Goal: Transaction & Acquisition: Purchase product/service

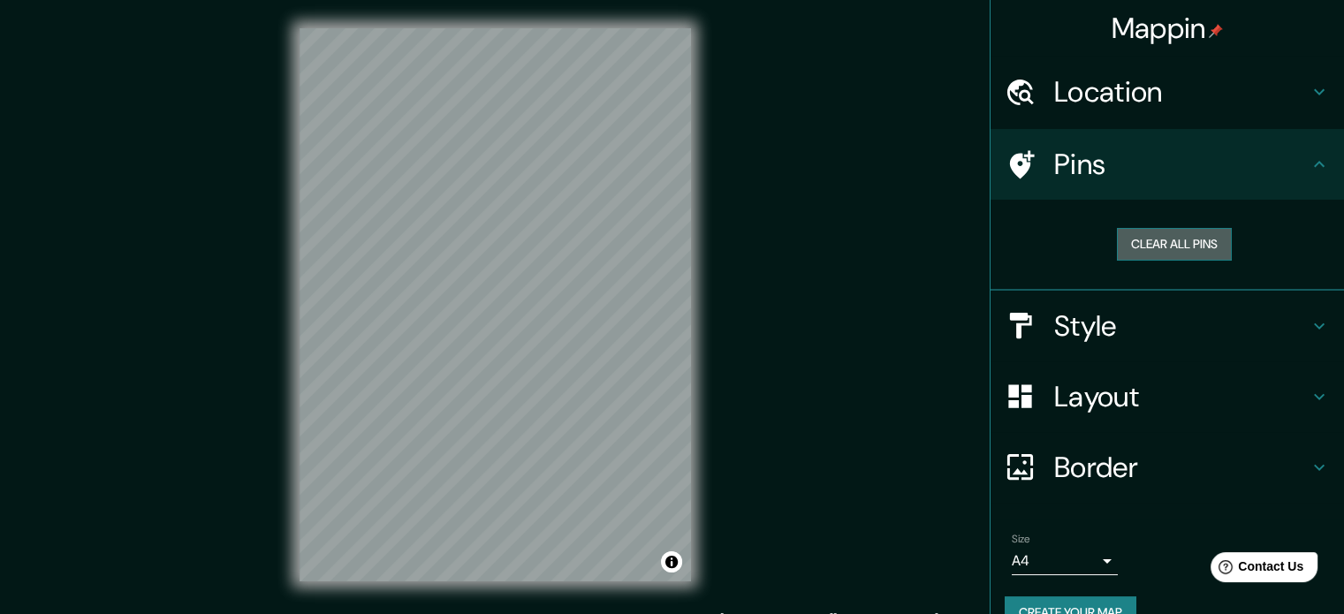
click at [1149, 246] on button "Clear all pins" at bounding box center [1174, 244] width 115 height 33
click at [1177, 247] on button "Clear all pins" at bounding box center [1174, 244] width 115 height 33
click at [1186, 169] on h4 "Pins" at bounding box center [1181, 164] width 254 height 35
click at [1314, 169] on icon at bounding box center [1318, 164] width 21 height 21
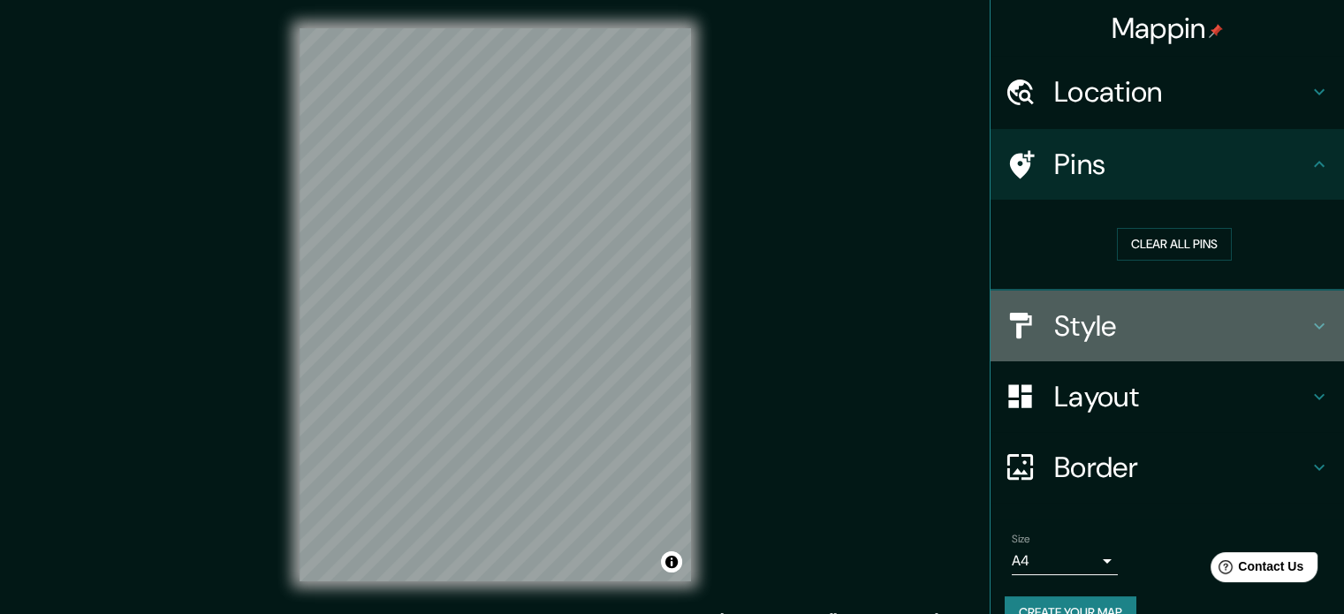
click at [1281, 335] on h4 "Style" at bounding box center [1181, 325] width 254 height 35
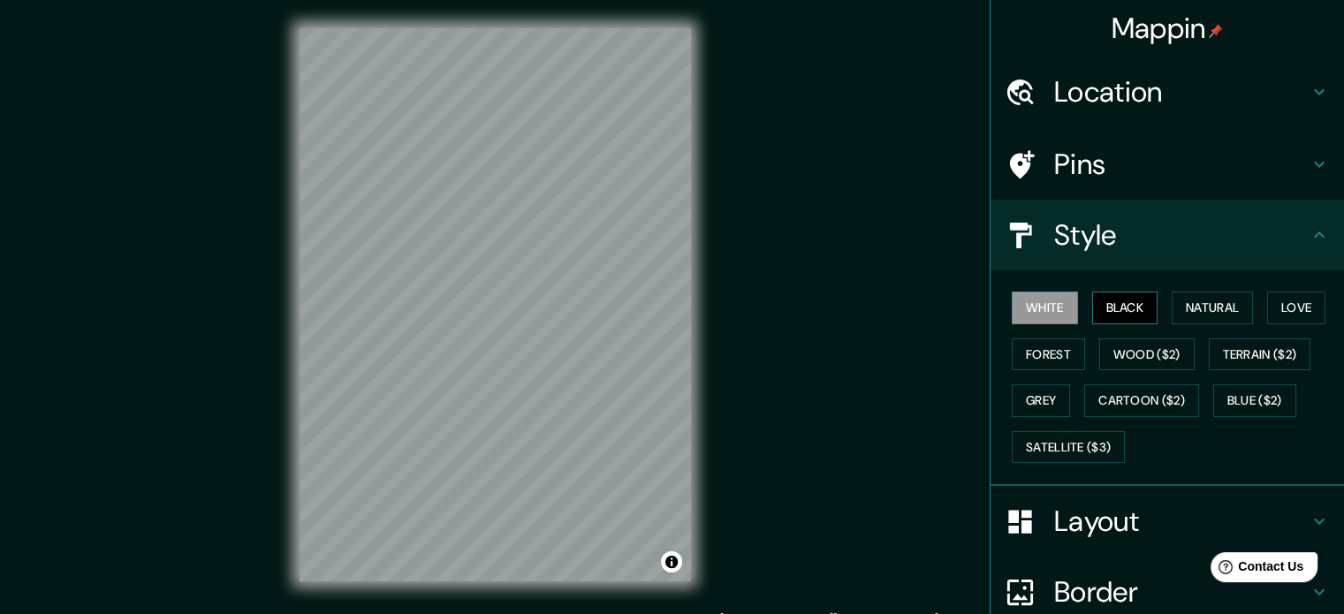
click at [1110, 309] on button "Black" at bounding box center [1125, 307] width 66 height 33
drag, startPoint x: 1155, startPoint y: 304, endPoint x: 1175, endPoint y: 304, distance: 19.4
click at [1170, 304] on div "White Black Natural Love Forest Wood ($2) Terrain ($2) Grey Cartoon ($2) Blue (…" at bounding box center [1173, 376] width 339 height 185
click at [1175, 304] on button "Natural" at bounding box center [1211, 307] width 81 height 33
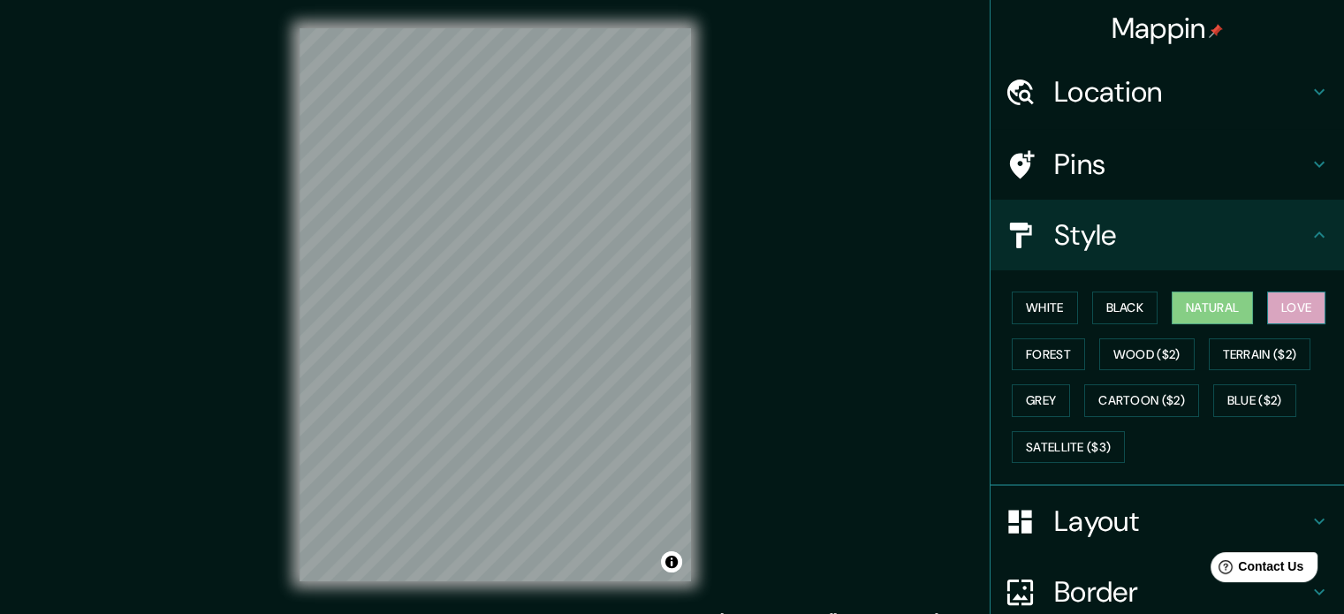
click at [1293, 320] on button "Love" at bounding box center [1296, 307] width 58 height 33
click at [1037, 347] on button "Forest" at bounding box center [1047, 354] width 73 height 33
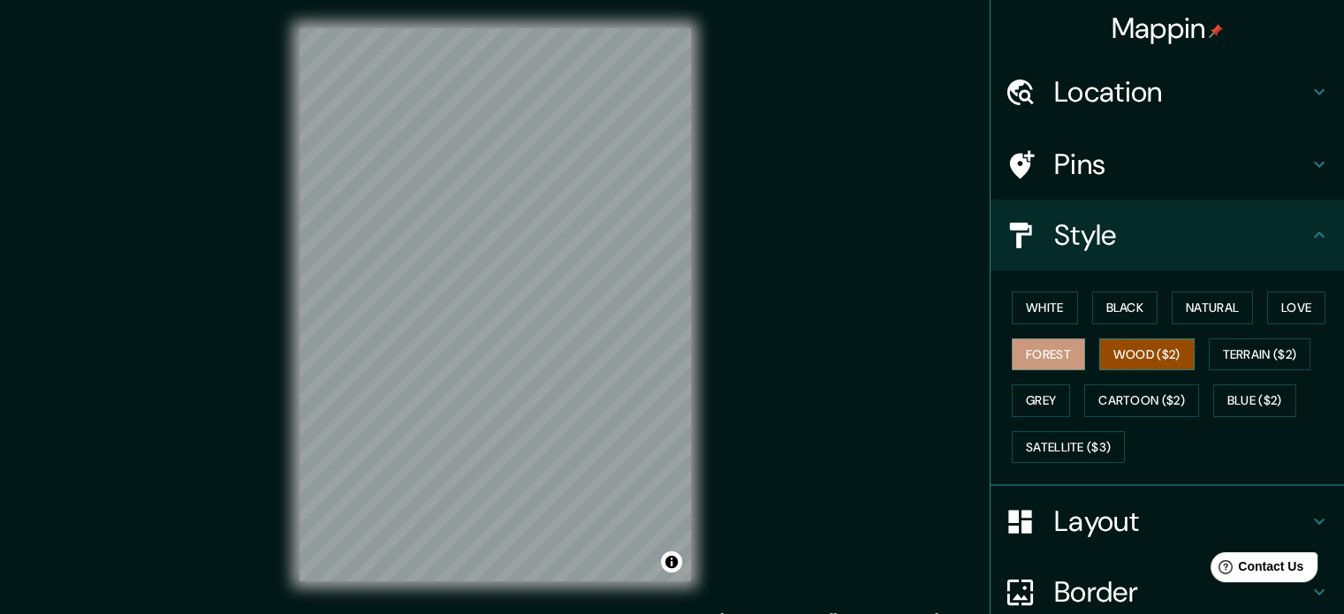
click at [1144, 357] on button "Wood ($2)" at bounding box center [1146, 354] width 95 height 33
click at [1258, 360] on button "Terrain ($2)" at bounding box center [1259, 354] width 102 height 33
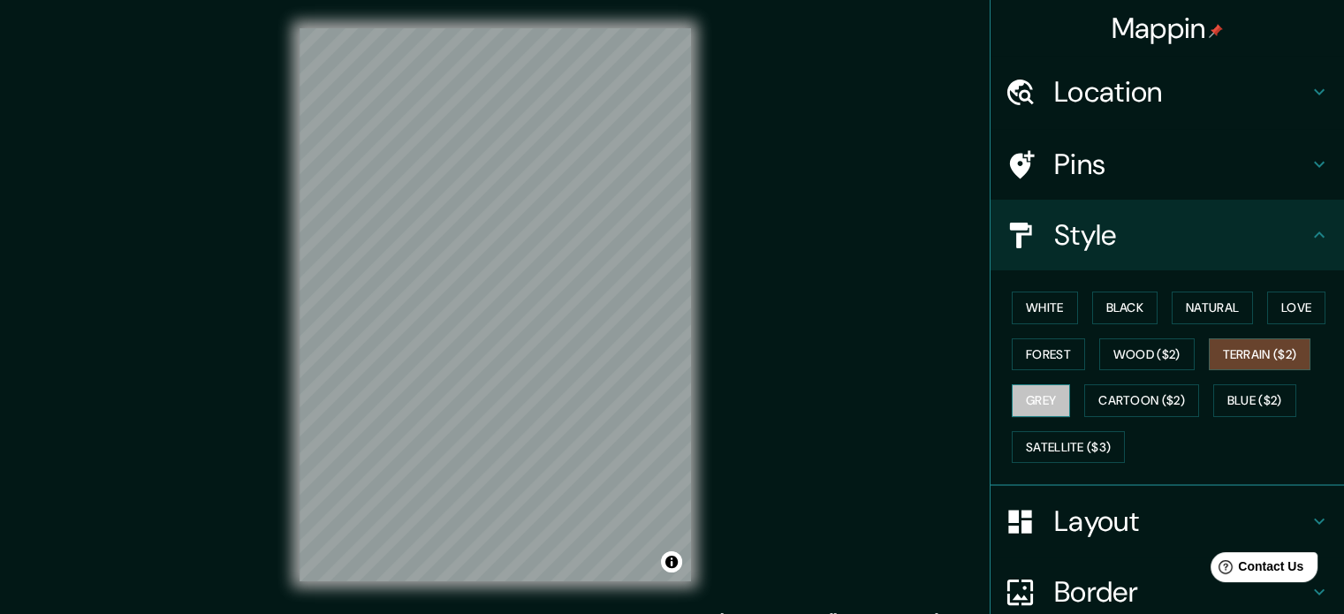
click at [1014, 401] on button "Grey" at bounding box center [1040, 400] width 58 height 33
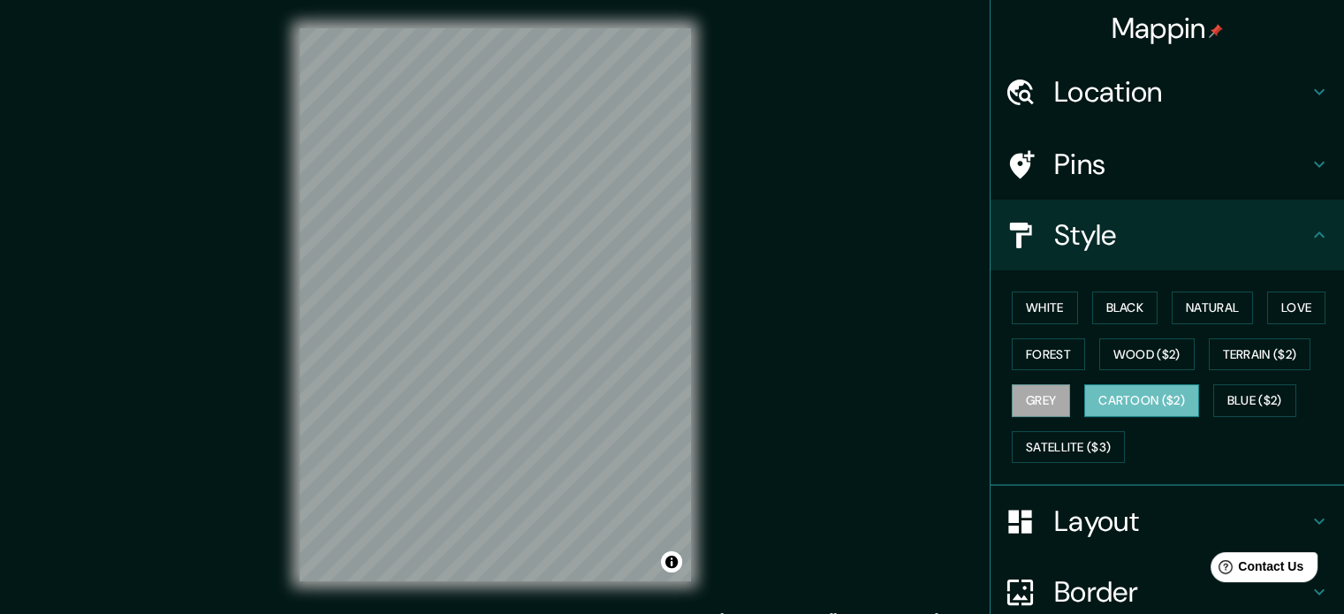
click at [1109, 399] on button "Cartoon ($2)" at bounding box center [1141, 400] width 115 height 33
click at [1218, 395] on button "Blue ($2)" at bounding box center [1254, 400] width 83 height 33
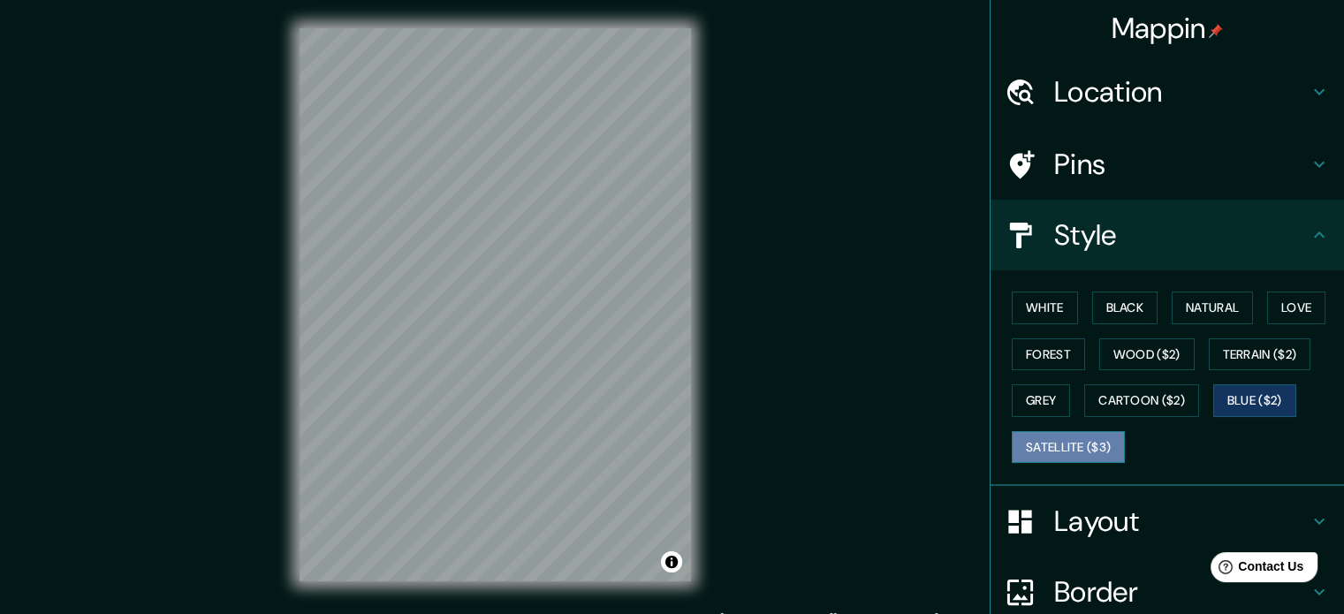
click at [1053, 435] on button "Satellite ($3)" at bounding box center [1067, 447] width 113 height 33
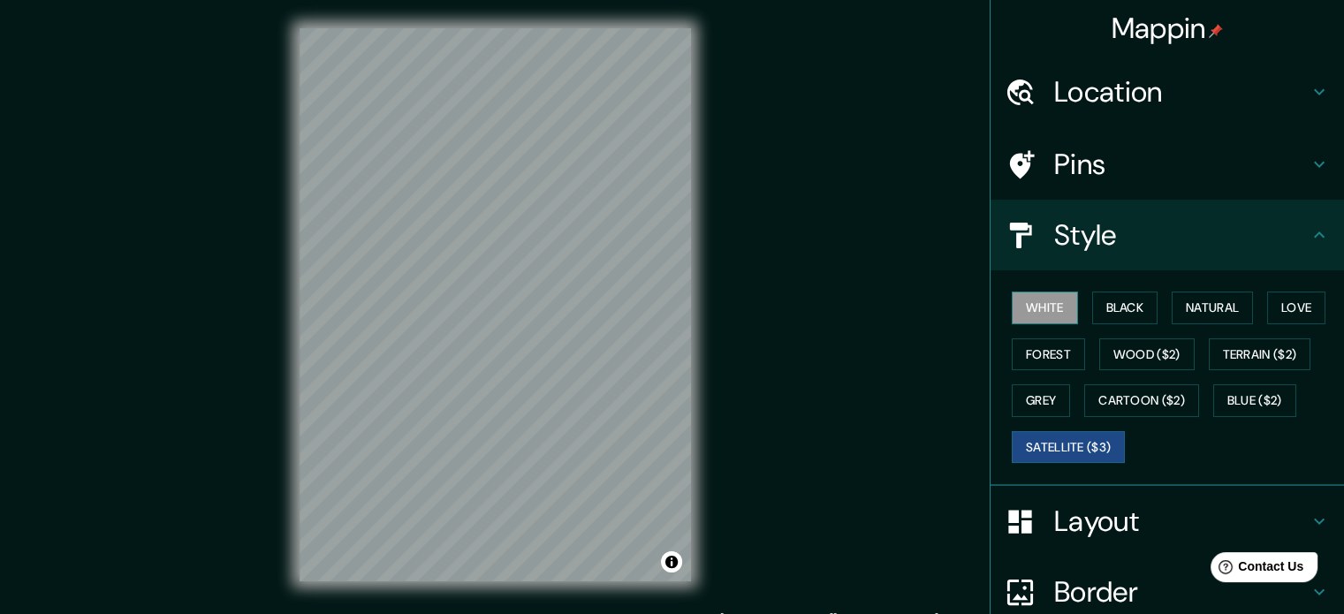
click at [1011, 303] on button "White" at bounding box center [1044, 307] width 66 height 33
click at [1153, 317] on div "White Black Natural Love Forest Wood ($2) Terrain ($2) Grey Cartoon ($2) Blue (…" at bounding box center [1173, 376] width 339 height 185
click at [1109, 302] on button "Black" at bounding box center [1125, 307] width 66 height 33
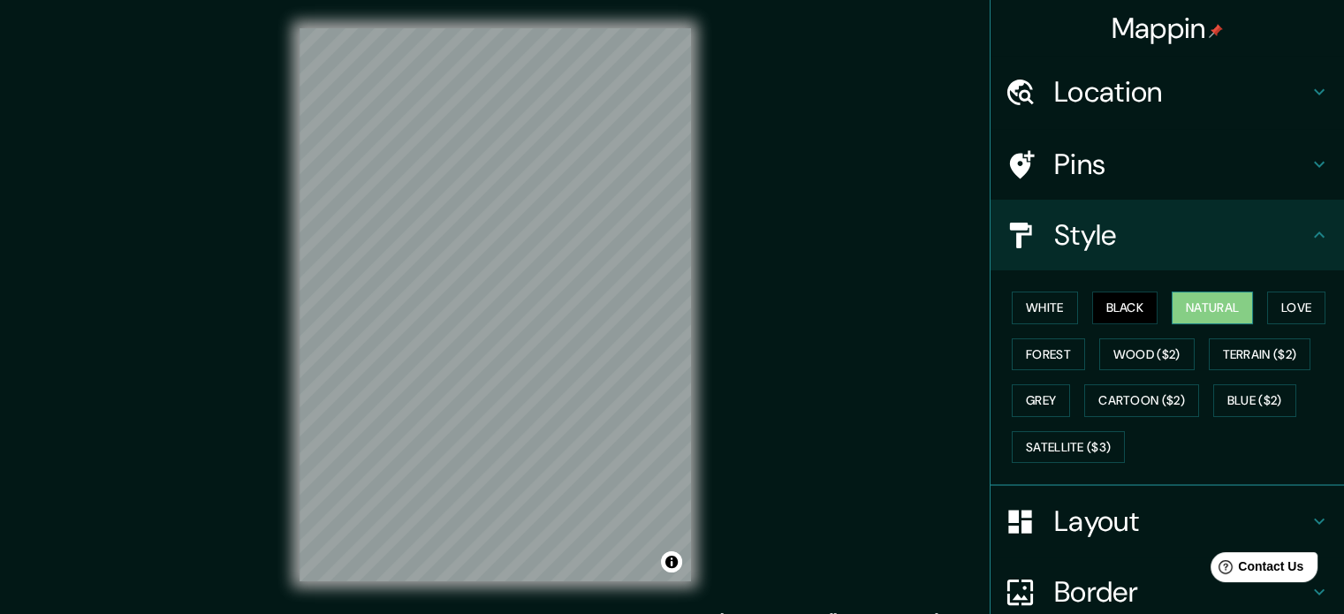
click at [1187, 303] on button "Natural" at bounding box center [1211, 307] width 81 height 33
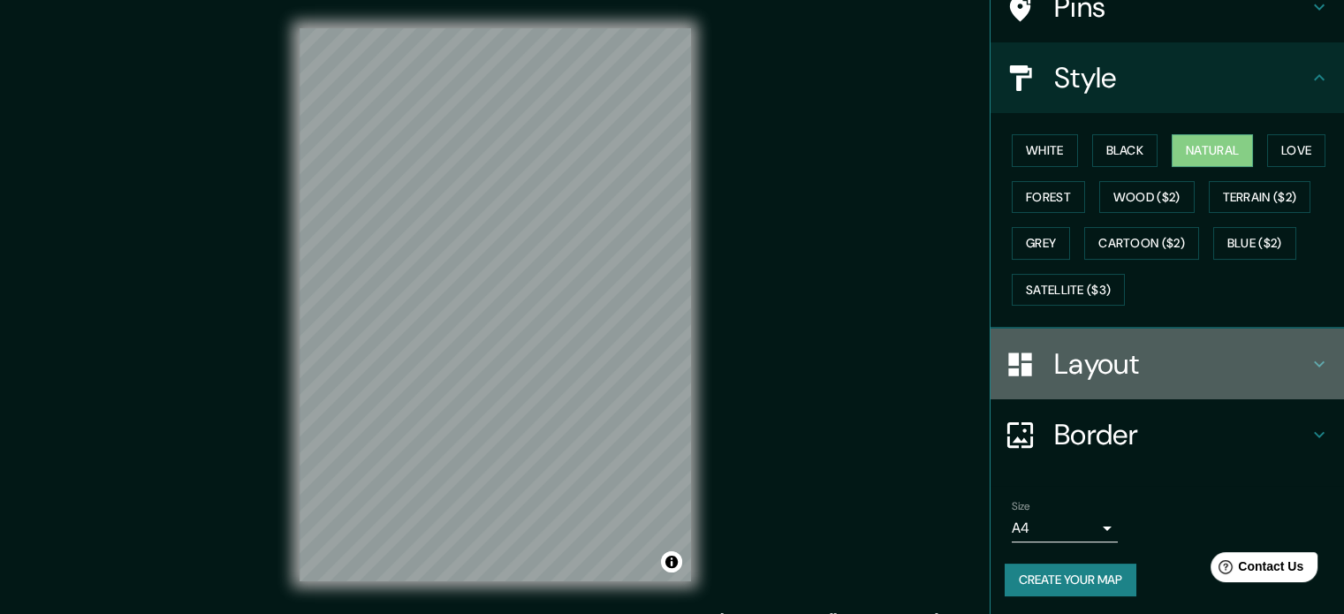
click at [1147, 367] on h4 "Layout" at bounding box center [1181, 363] width 254 height 35
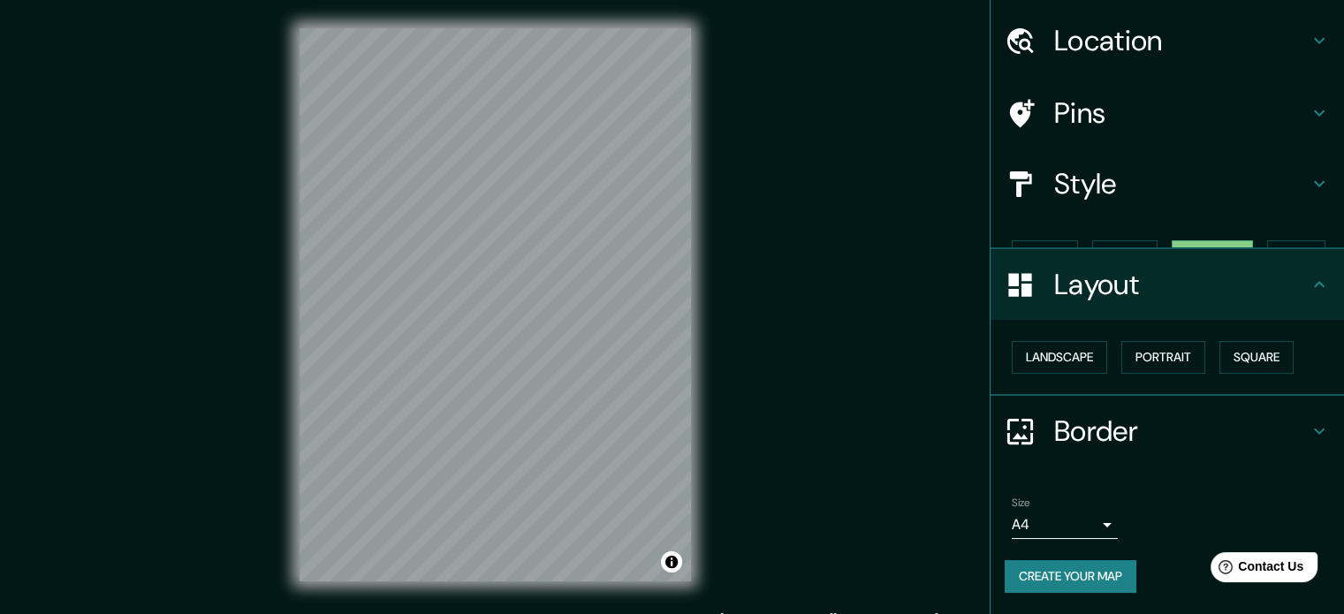
scroll to position [19, 0]
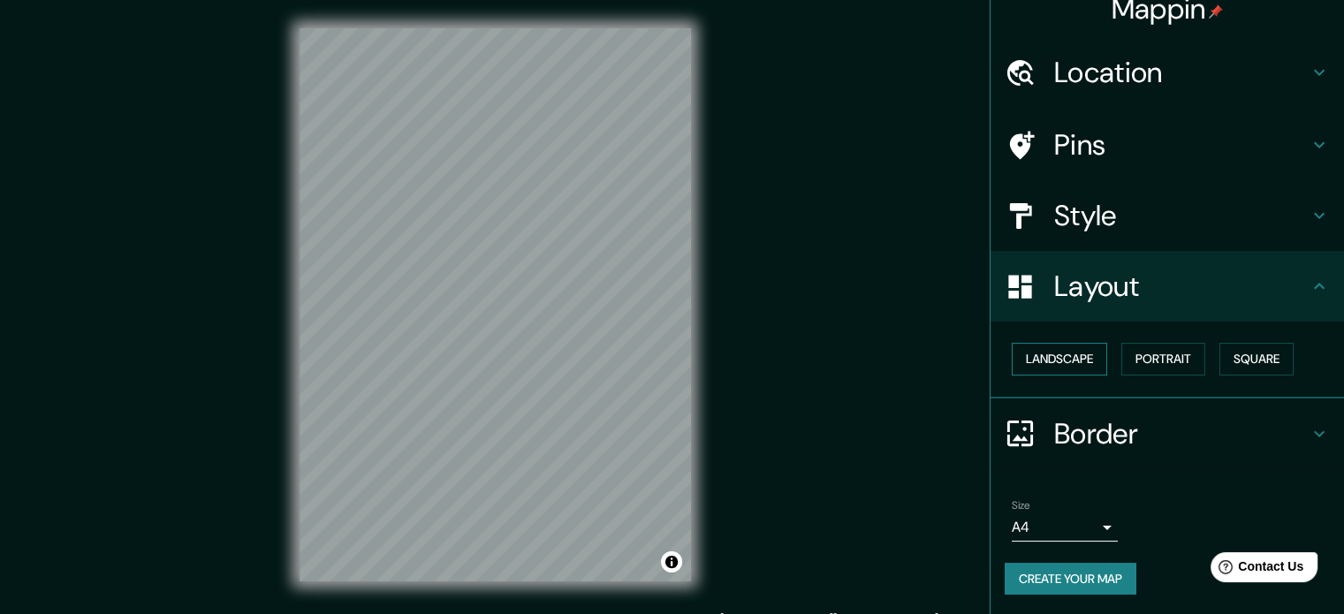
click at [1033, 364] on button "Landscape" at bounding box center [1058, 359] width 95 height 33
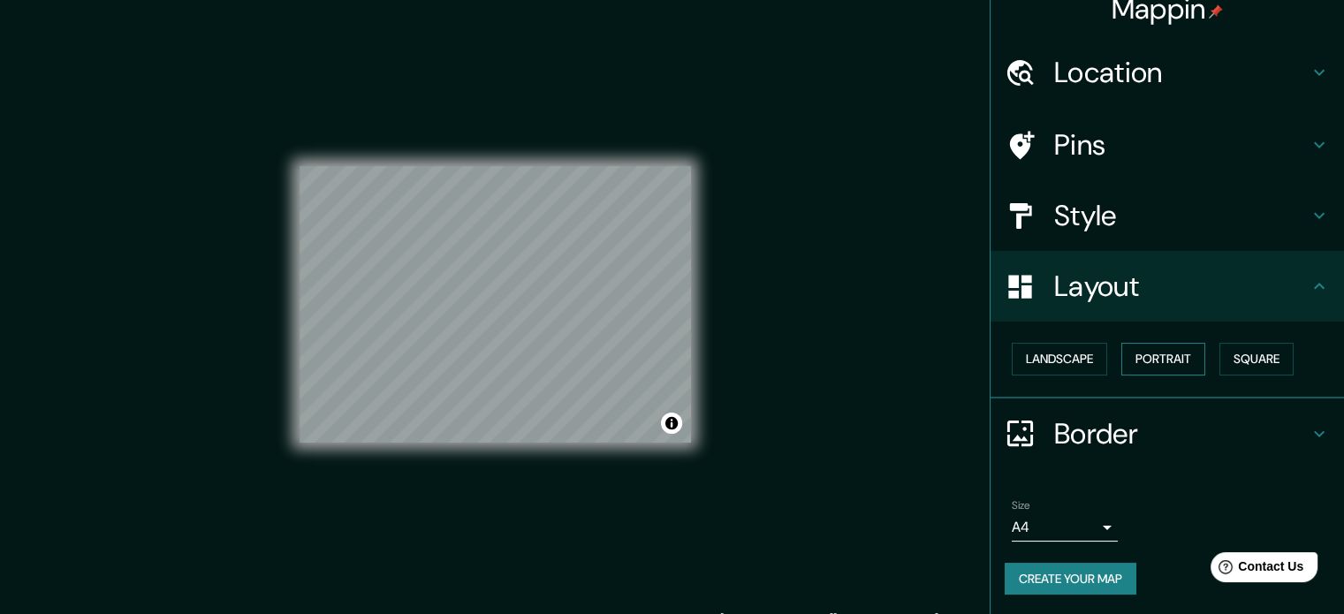
click at [1143, 363] on button "Portrait" at bounding box center [1163, 359] width 84 height 33
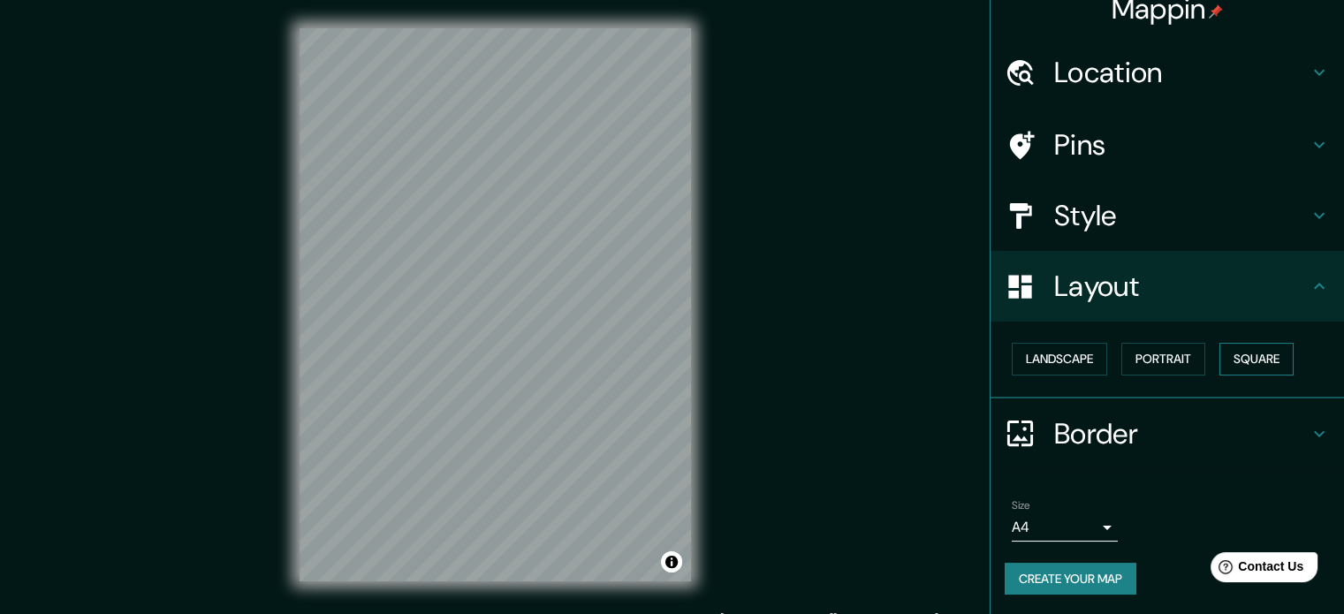
click at [1265, 355] on button "Square" at bounding box center [1256, 359] width 74 height 33
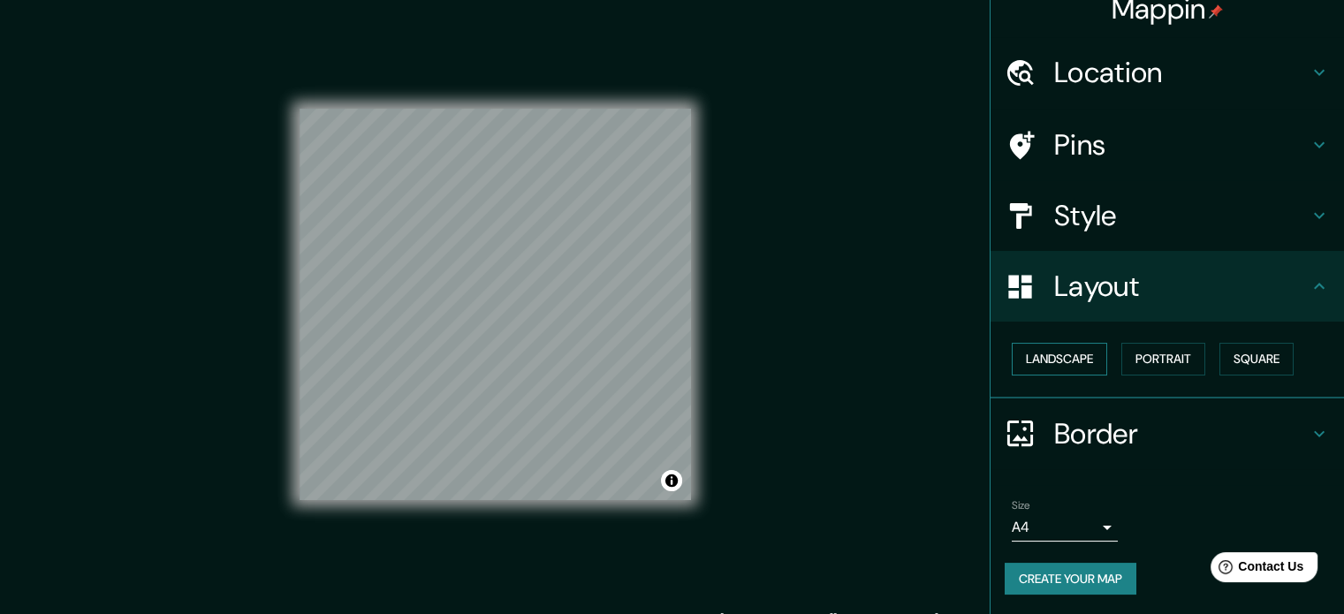
click at [1035, 356] on button "Landscape" at bounding box center [1058, 359] width 95 height 33
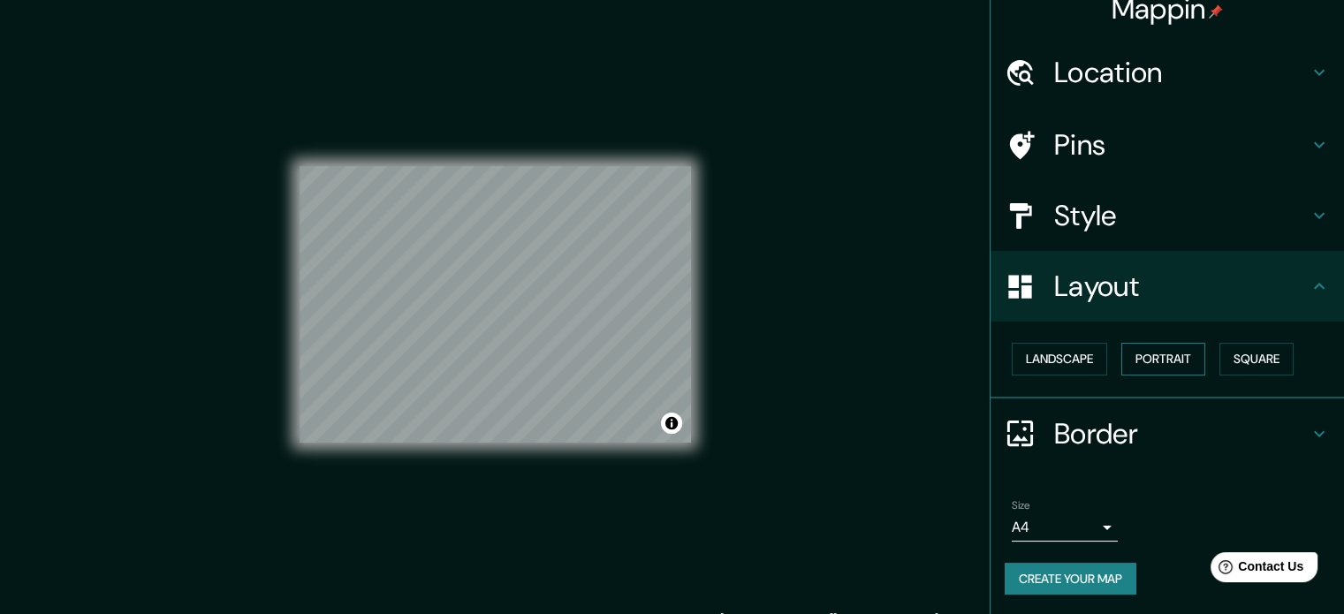
click at [1134, 367] on button "Portrait" at bounding box center [1163, 359] width 84 height 33
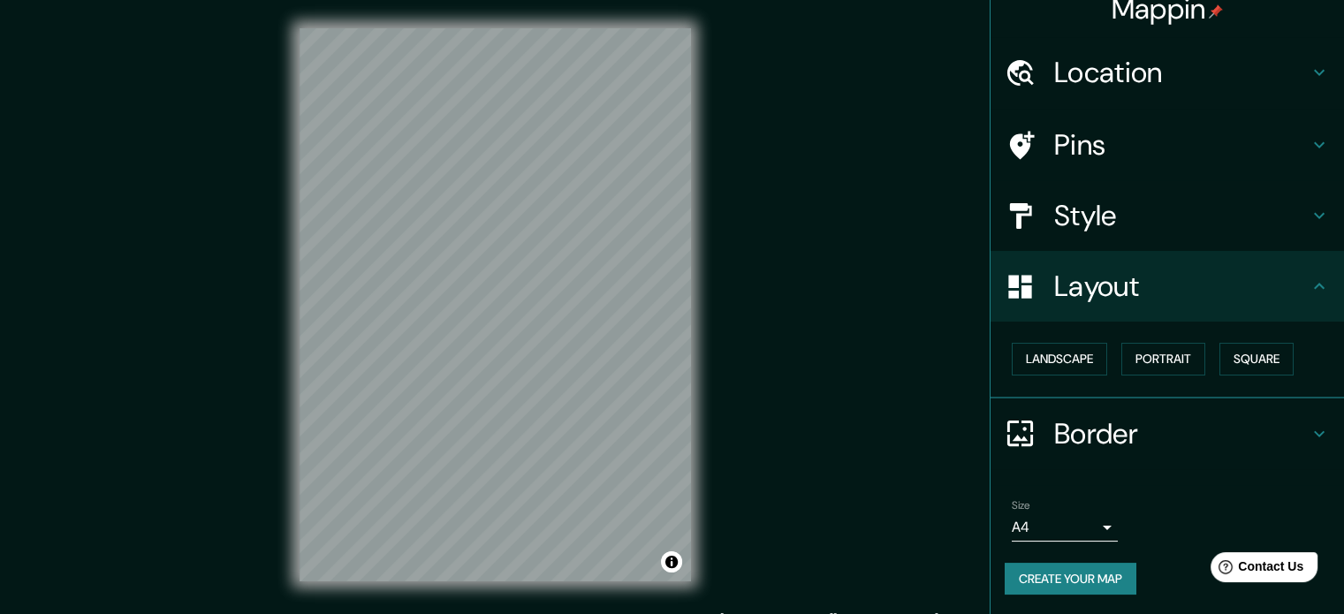
scroll to position [23, 0]
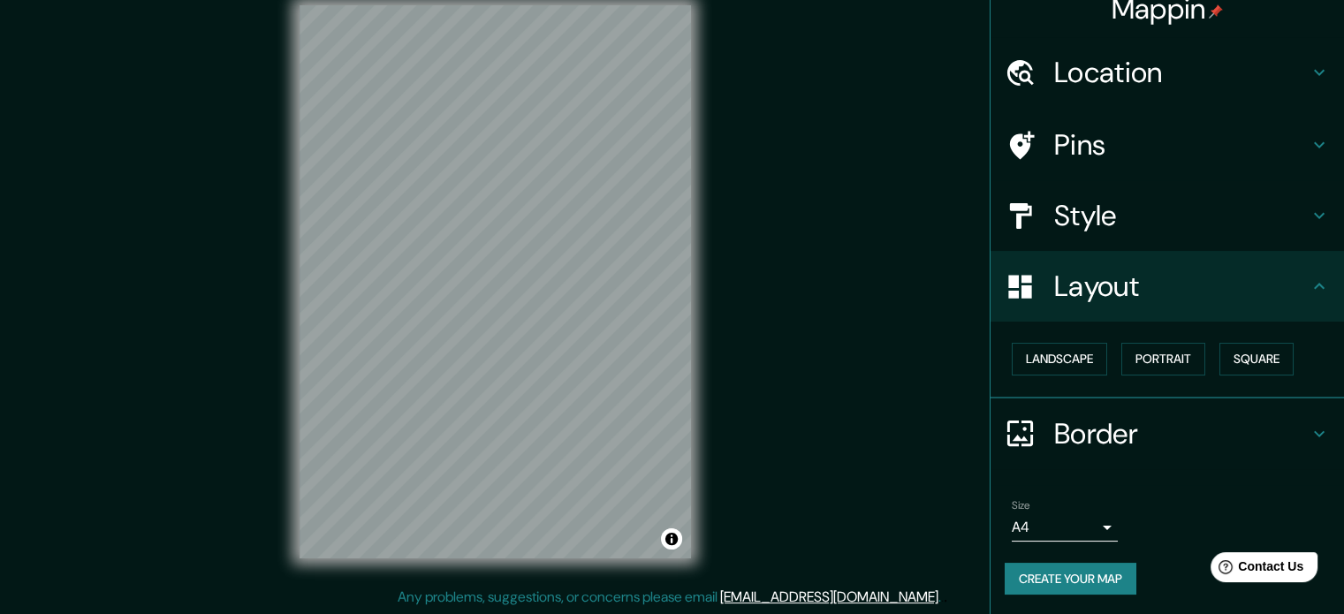
click at [1087, 526] on body "Mappin Location Chorrillos, Provincia de Lima, Perú Pins Style Layout Landscape…" at bounding box center [672, 284] width 1344 height 614
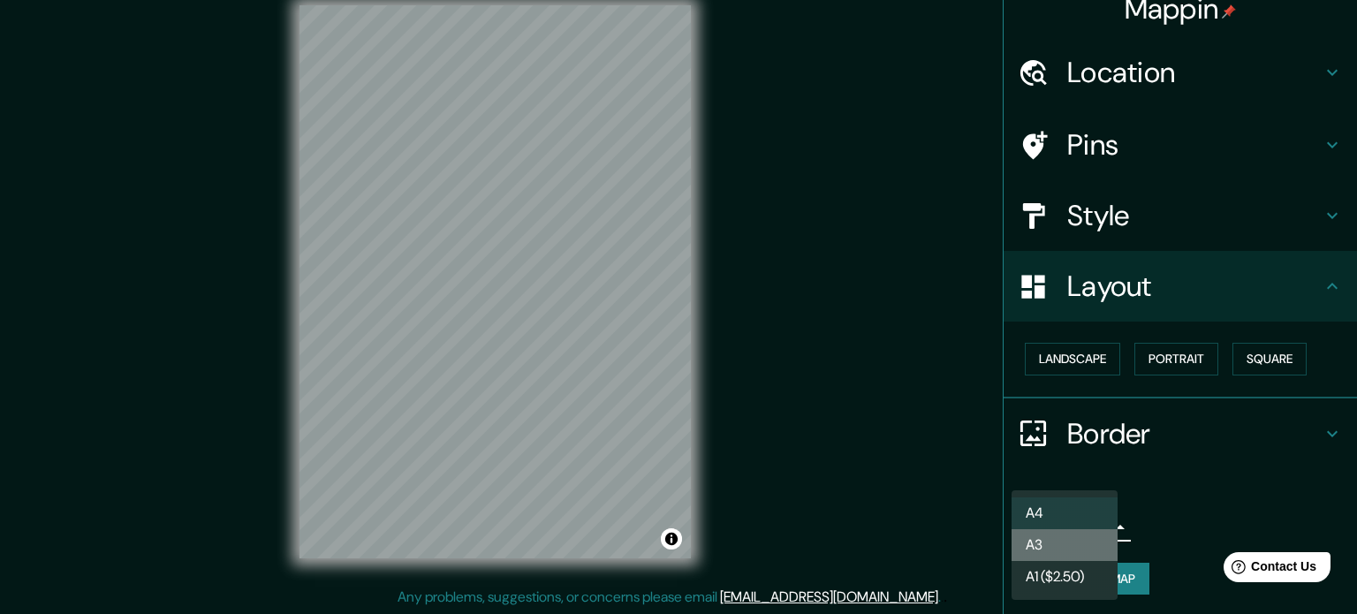
click at [1089, 548] on li "A3" at bounding box center [1064, 545] width 106 height 32
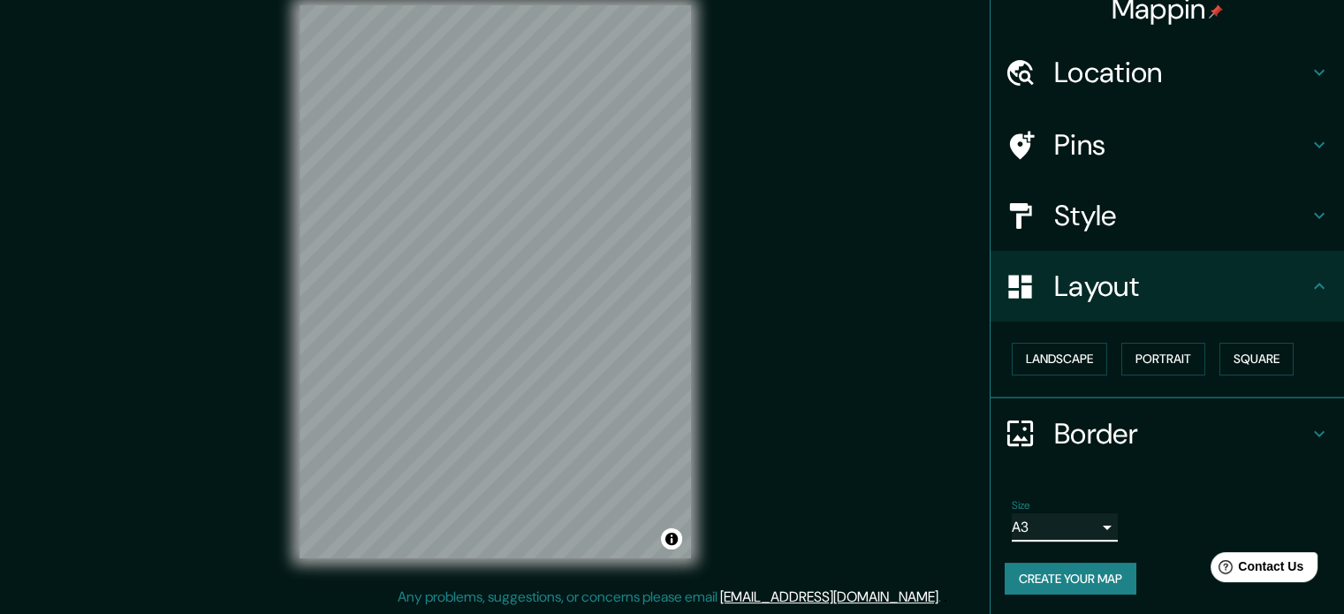
scroll to position [0, 0]
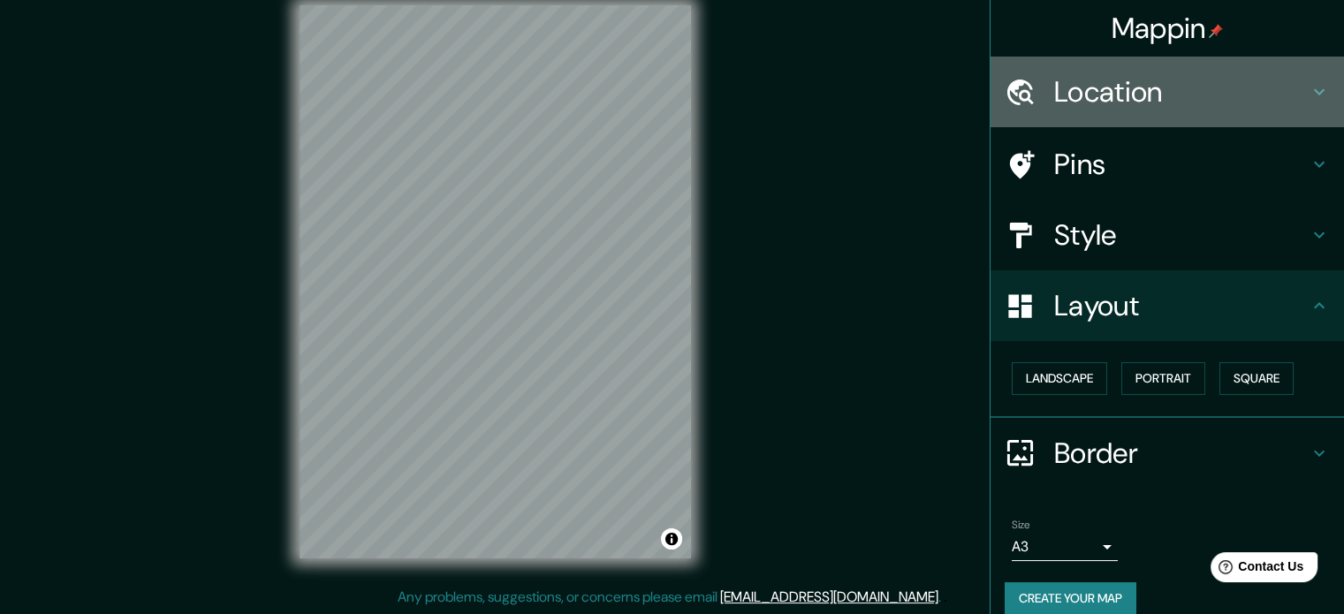
click at [1283, 87] on h4 "Location" at bounding box center [1181, 91] width 254 height 35
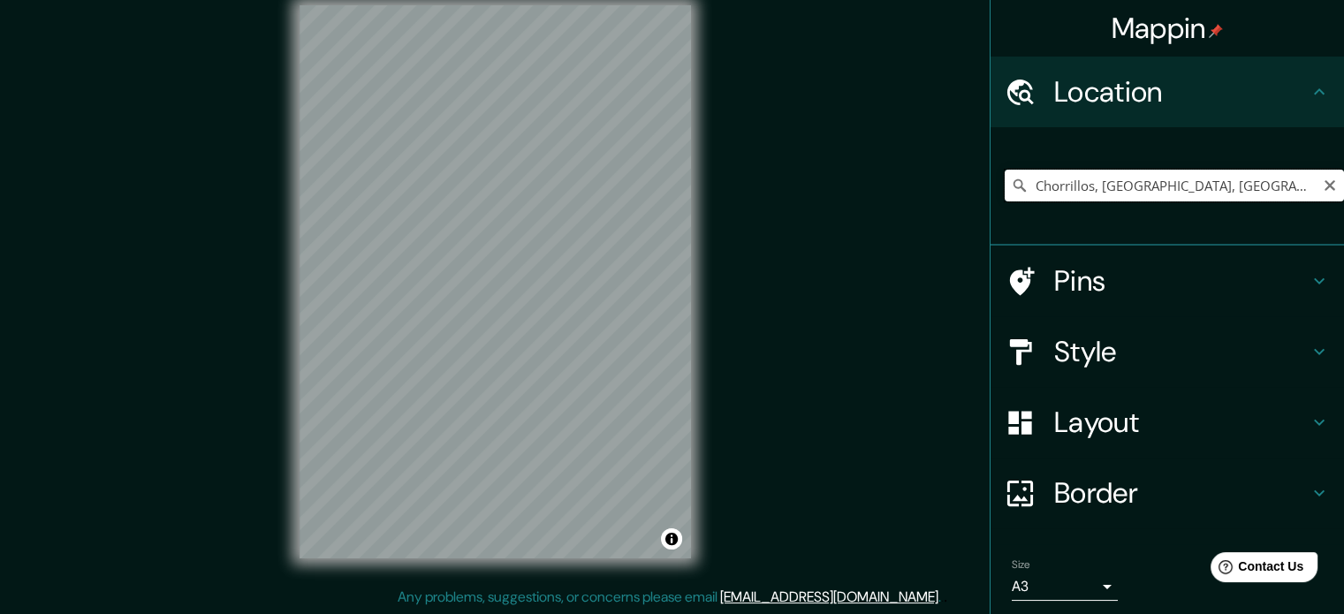
click at [1263, 187] on input "Chorrillos, Provincia de Lima, Perú" at bounding box center [1173, 186] width 339 height 32
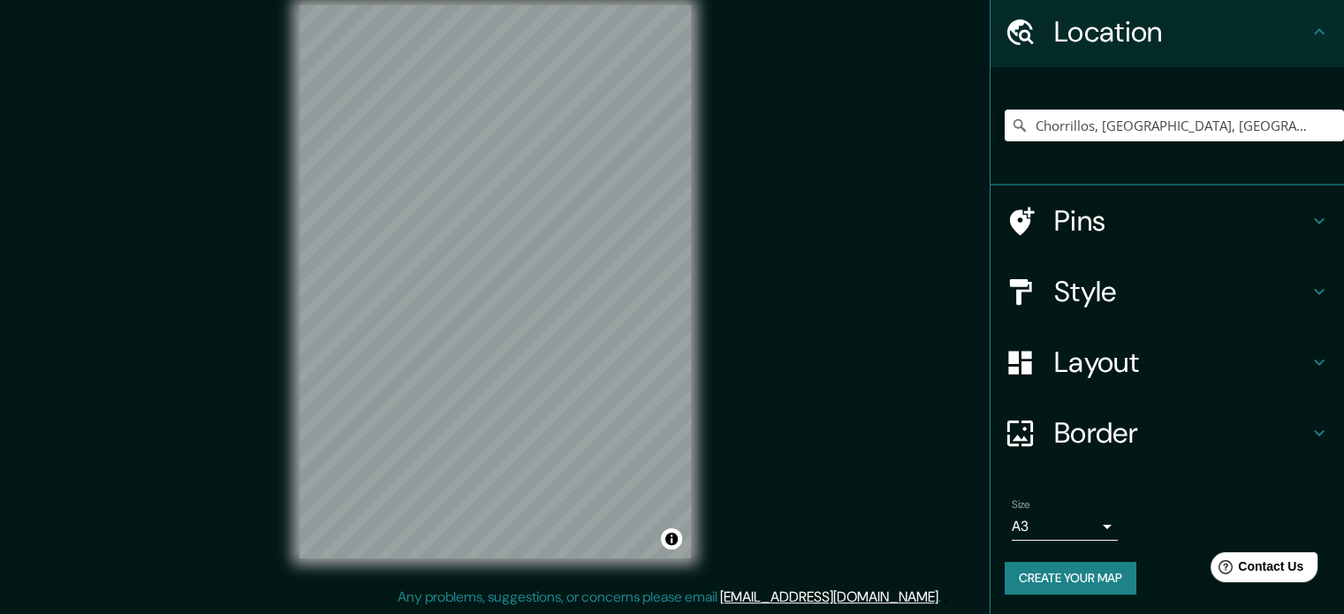
click at [1171, 211] on h4 "Pins" at bounding box center [1181, 220] width 254 height 35
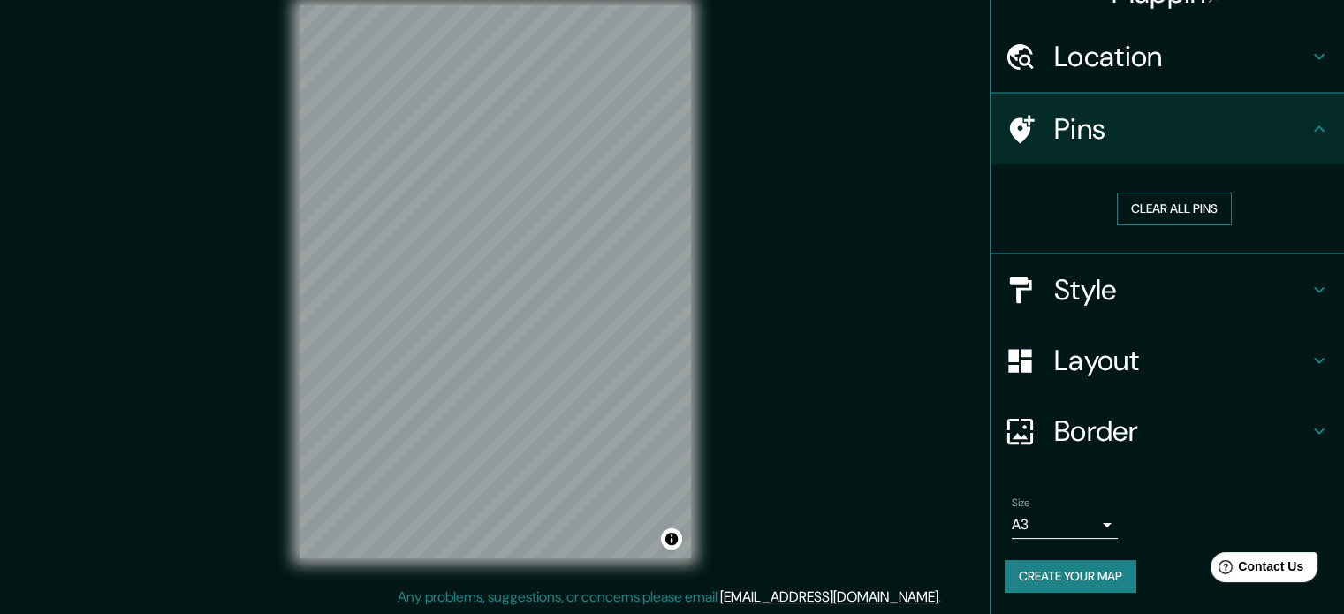
scroll to position [34, 0]
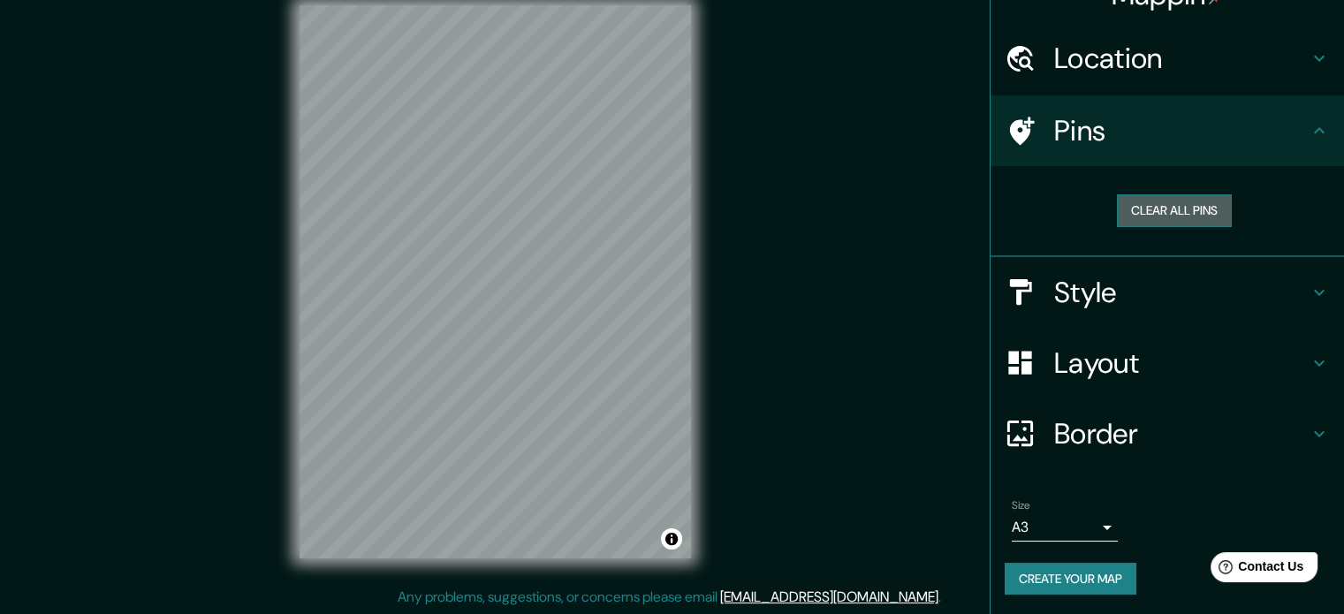
click at [1173, 208] on button "Clear all pins" at bounding box center [1174, 210] width 115 height 33
drag, startPoint x: 1146, startPoint y: 220, endPoint x: 1035, endPoint y: 180, distance: 117.4
click at [1012, 170] on div "Clear all pins" at bounding box center [1166, 211] width 353 height 91
drag, startPoint x: 1131, startPoint y: 201, endPoint x: 927, endPoint y: 158, distance: 208.4
click at [902, 164] on div "Mappin Location Chorrillos, Provincia de Lima, Perú Pins Clear all pins Style L…" at bounding box center [672, 296] width 1344 height 638
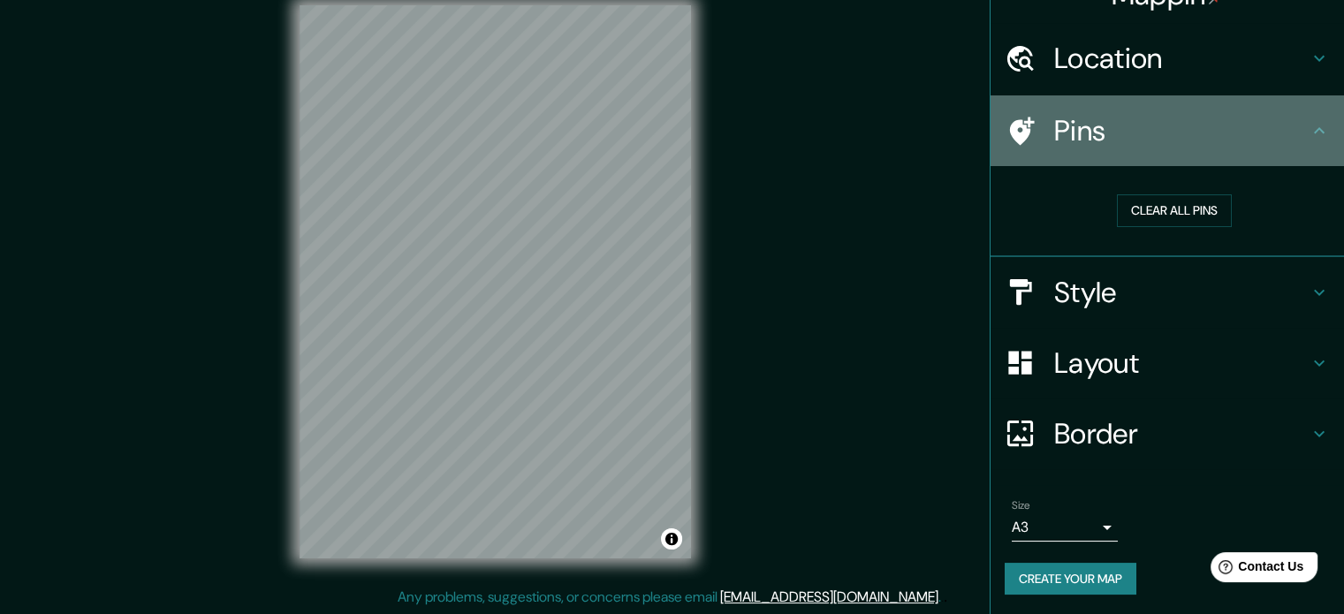
click at [1088, 135] on h4 "Pins" at bounding box center [1181, 130] width 254 height 35
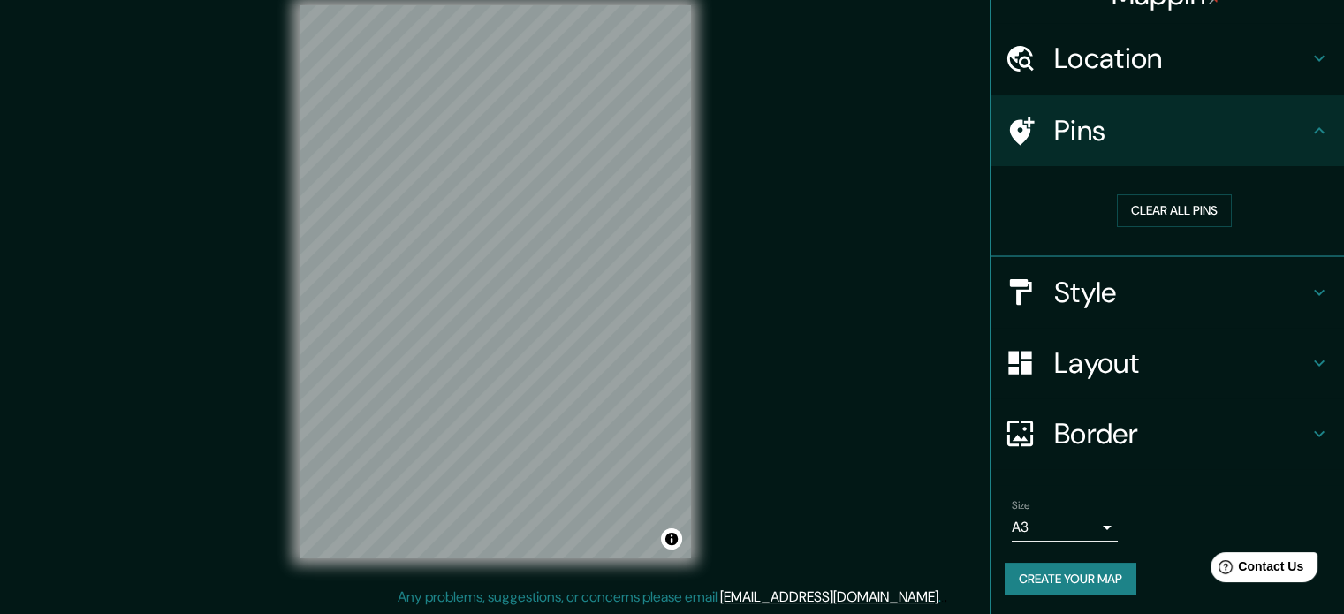
click at [1117, 286] on h4 "Style" at bounding box center [1181, 292] width 254 height 35
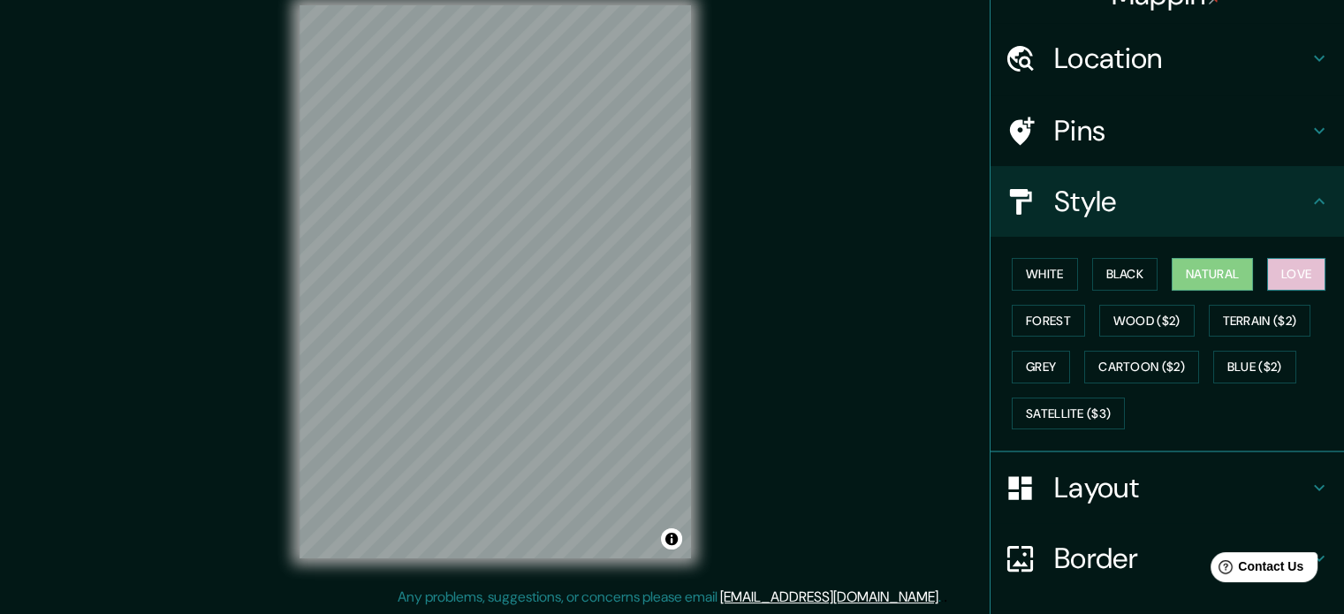
click at [1296, 279] on button "Love" at bounding box center [1296, 274] width 58 height 33
click at [1046, 318] on button "Forest" at bounding box center [1047, 321] width 73 height 33
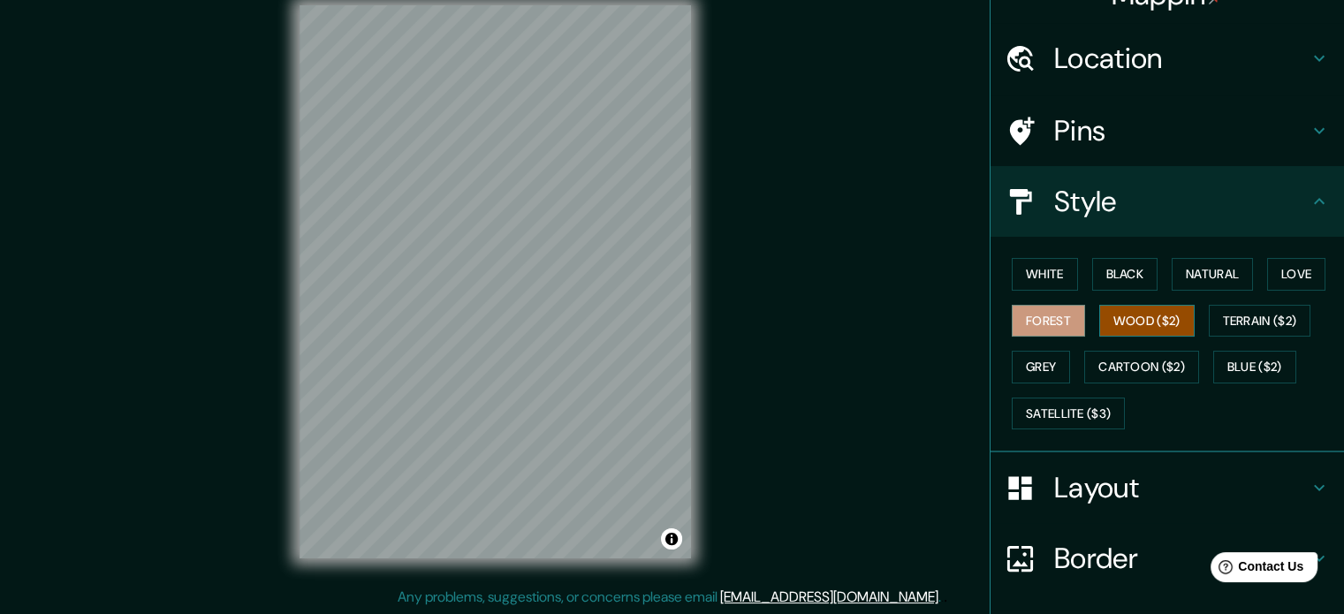
click at [1118, 312] on button "Wood ($2)" at bounding box center [1146, 321] width 95 height 33
click at [1018, 314] on button "Forest" at bounding box center [1047, 321] width 73 height 33
click at [1292, 268] on button "Love" at bounding box center [1296, 274] width 58 height 33
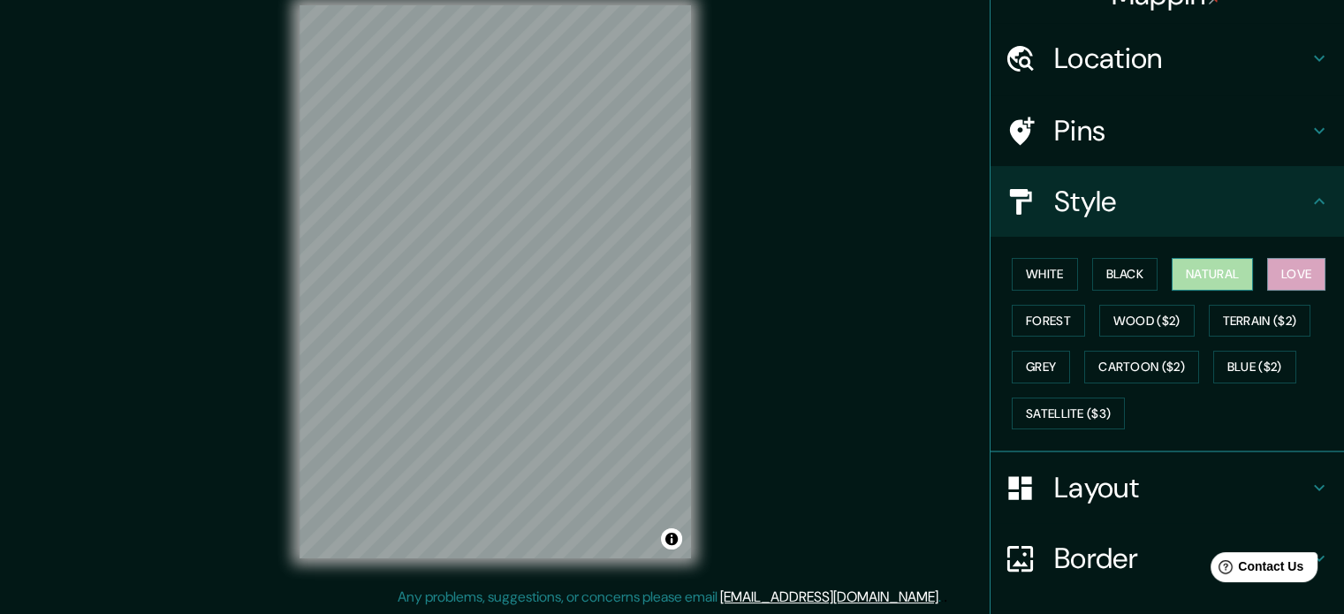
click at [1202, 268] on button "Natural" at bounding box center [1211, 274] width 81 height 33
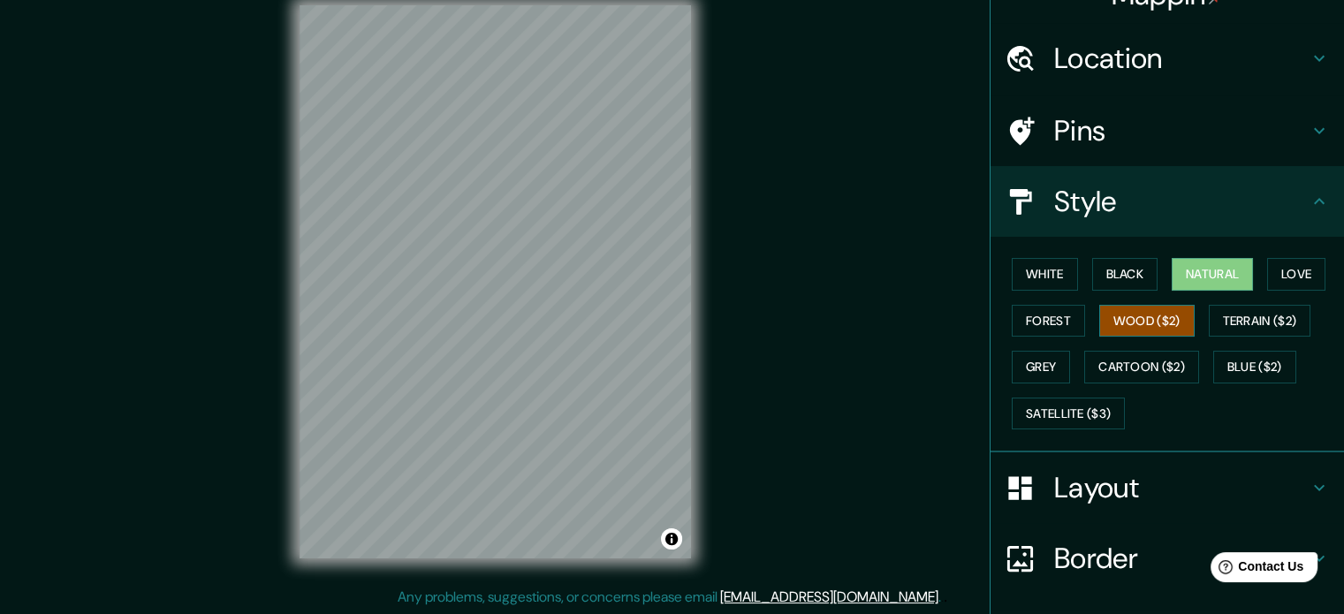
click at [1141, 323] on button "Wood ($2)" at bounding box center [1146, 321] width 95 height 33
click at [1046, 328] on button "Forest" at bounding box center [1047, 321] width 73 height 33
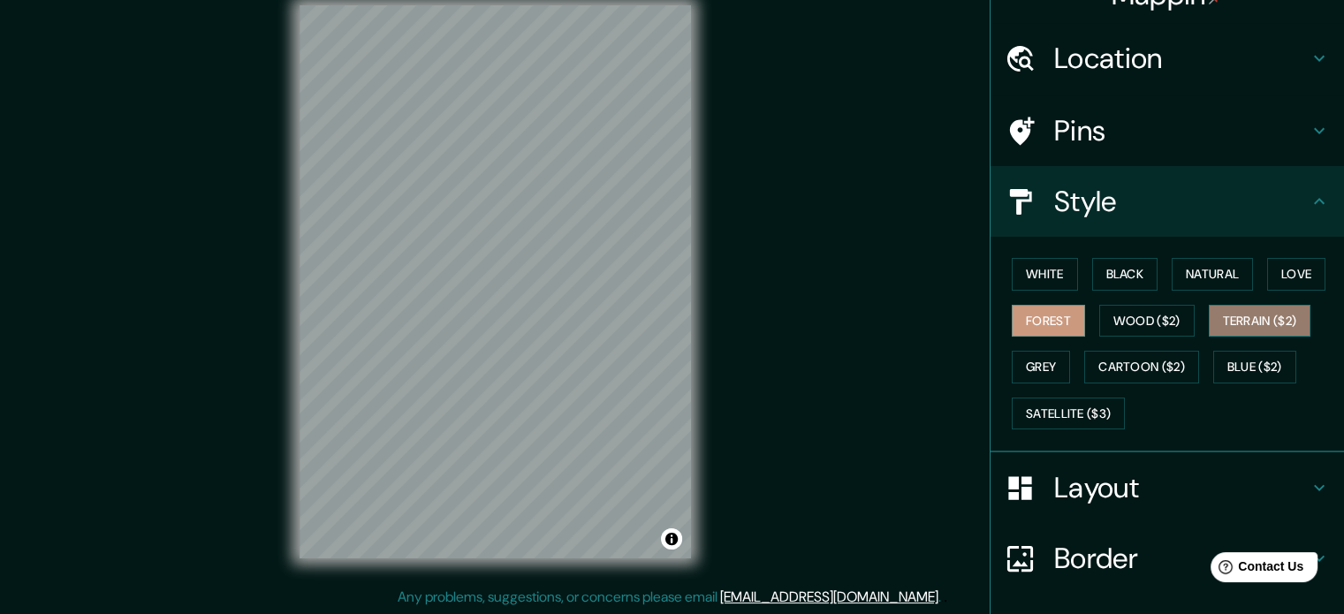
click at [1266, 318] on button "Terrain ($2)" at bounding box center [1259, 321] width 102 height 33
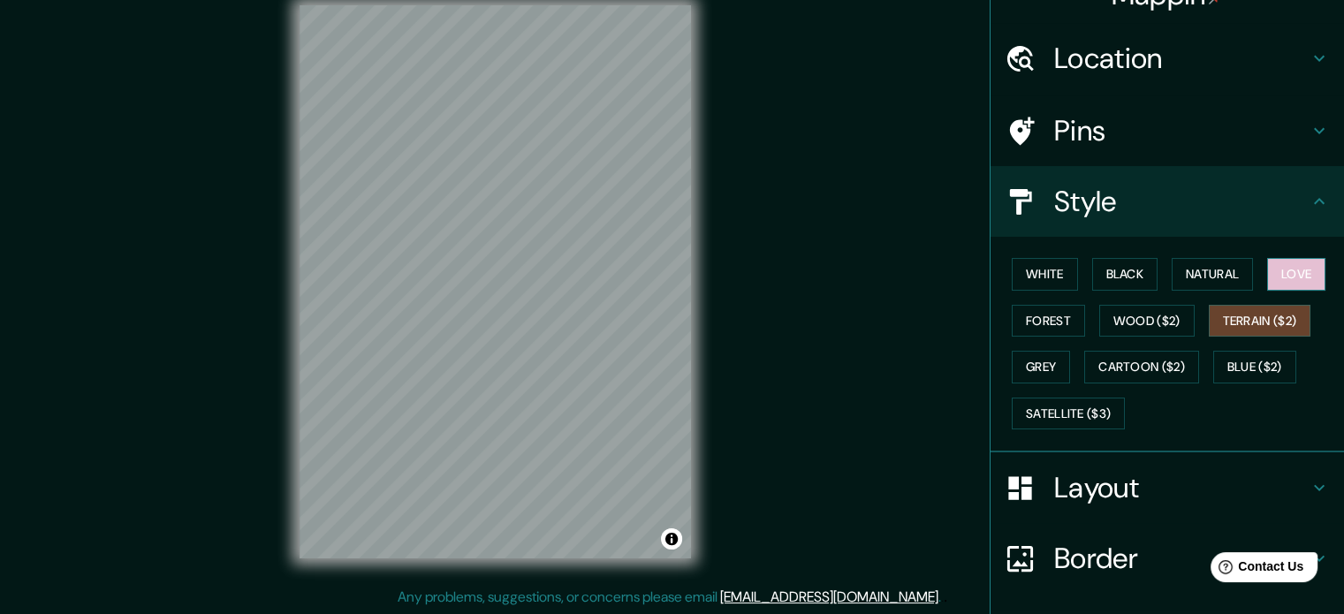
click at [1283, 279] on button "Love" at bounding box center [1296, 274] width 58 height 33
click at [1232, 290] on div "White Black Natural Love Forest Wood ($2) Terrain ($2) Grey Cartoon ($2) Blue (…" at bounding box center [1173, 343] width 339 height 185
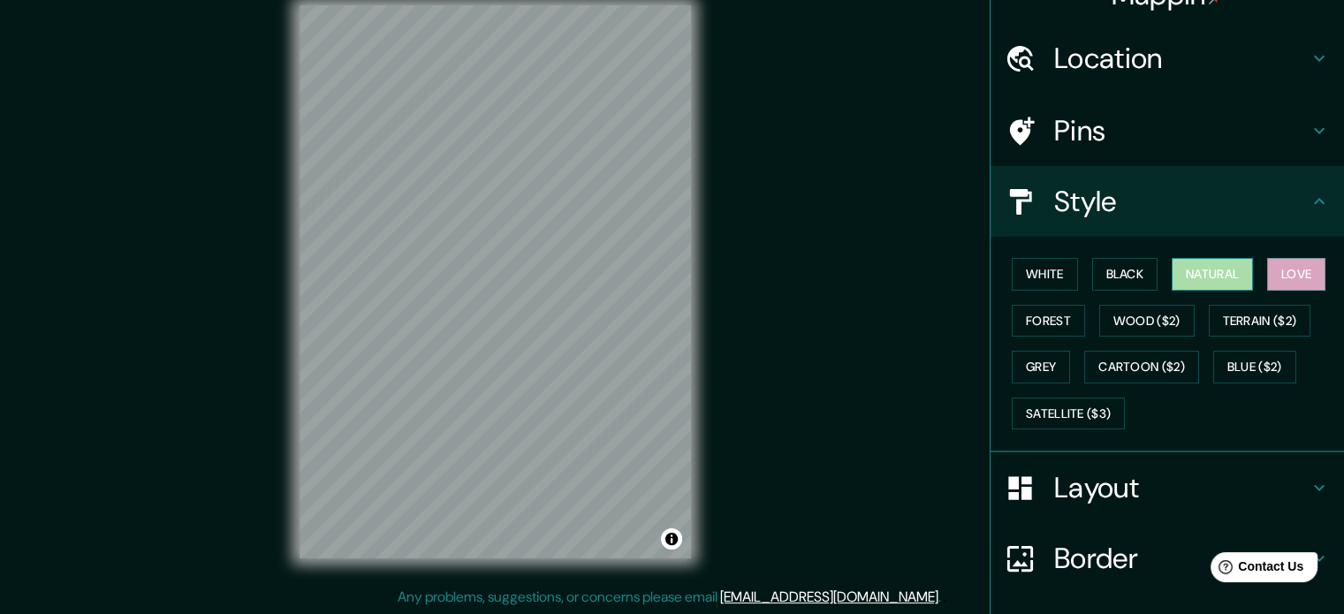
click at [1205, 277] on button "Natural" at bounding box center [1211, 274] width 81 height 33
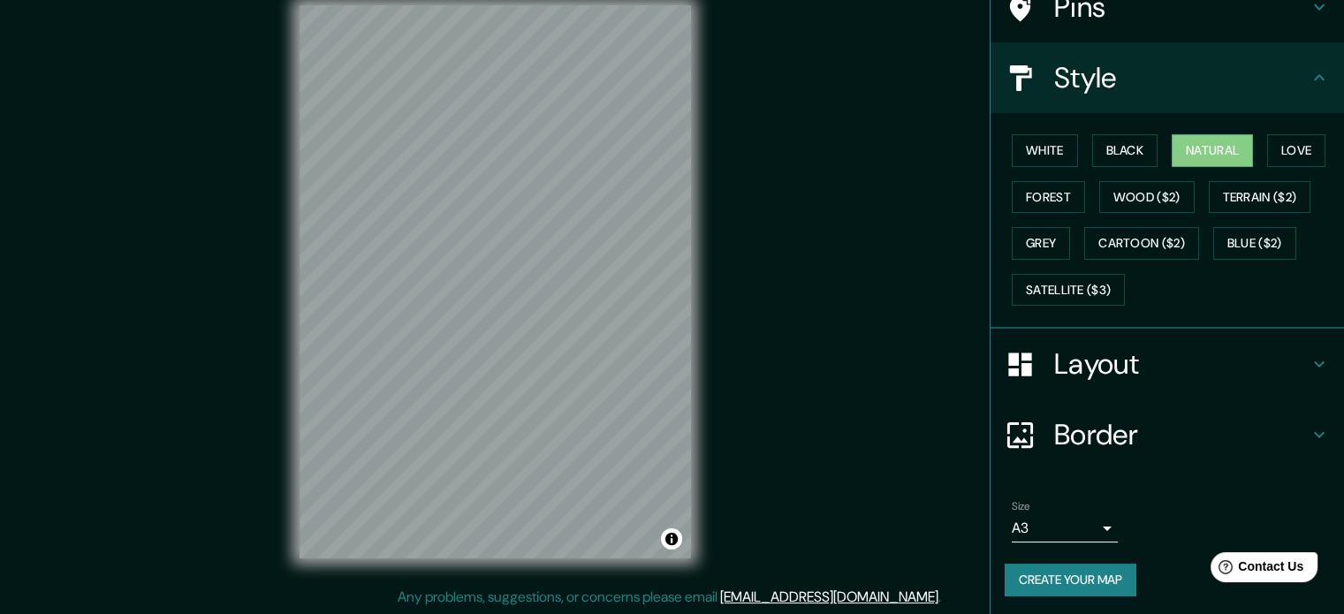
click at [1071, 578] on button "Create your map" at bounding box center [1070, 580] width 132 height 33
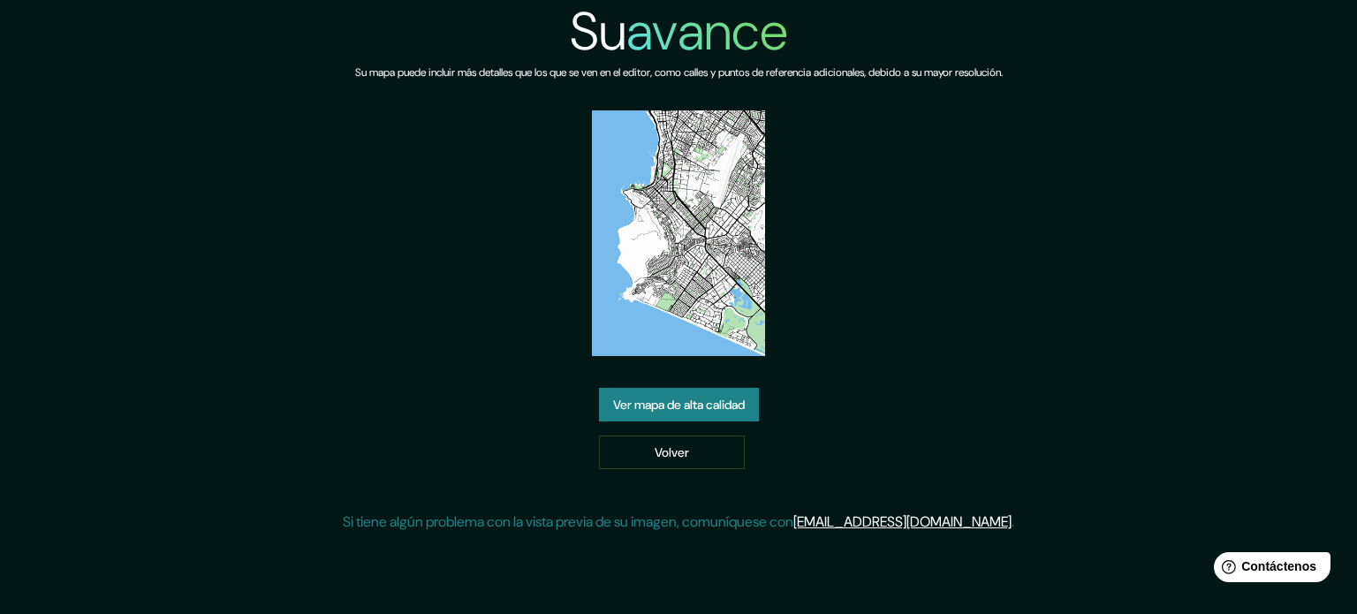
click at [745, 405] on font "Ver mapa de alta calidad" at bounding box center [679, 405] width 132 height 16
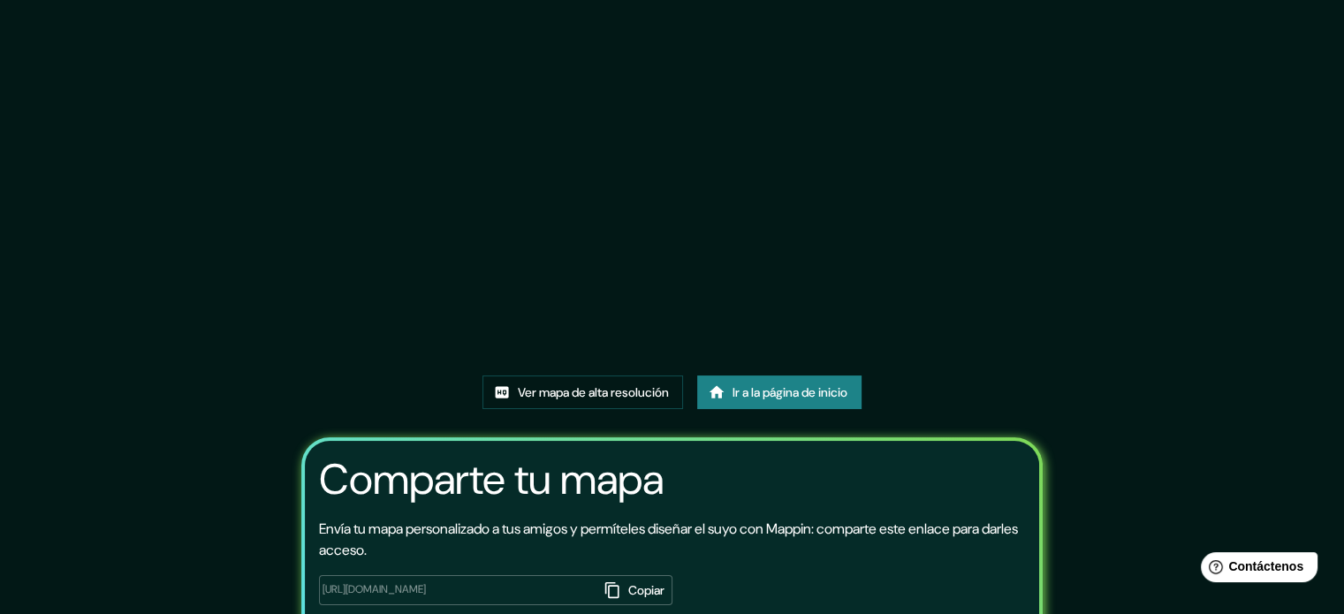
scroll to position [177, 0]
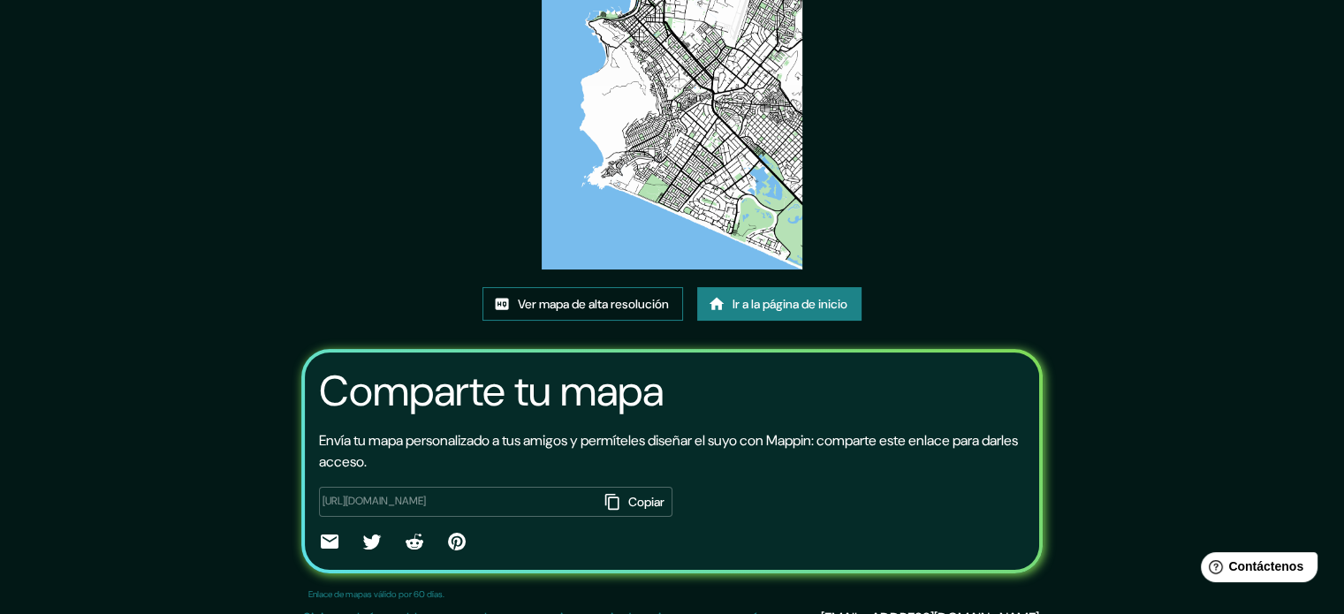
click at [657, 304] on font "Ver mapa de alta resolución" at bounding box center [593, 304] width 151 height 16
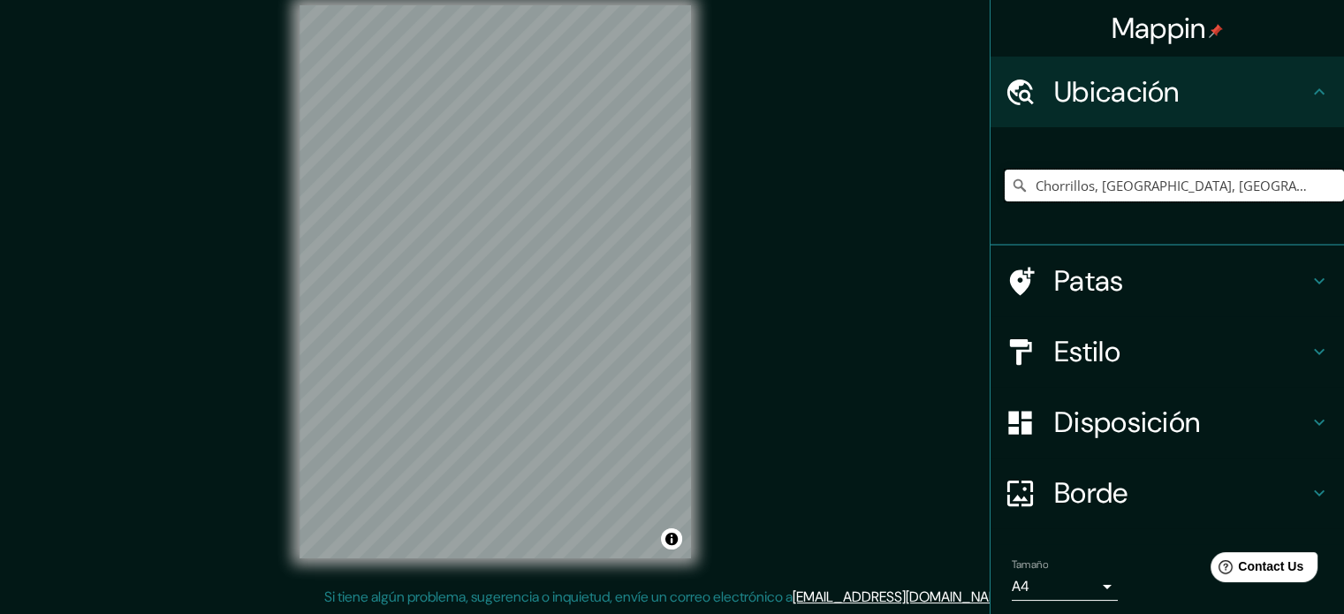
click at [1282, 183] on input "Chorrillos, [GEOGRAPHIC_DATA], [GEOGRAPHIC_DATA]" at bounding box center [1173, 186] width 339 height 32
click at [679, 213] on div "Mappin Ubicación Chorrillos, Provincia de Lima, Perú Patas Estilo Disposición B…" at bounding box center [672, 296] width 1344 height 638
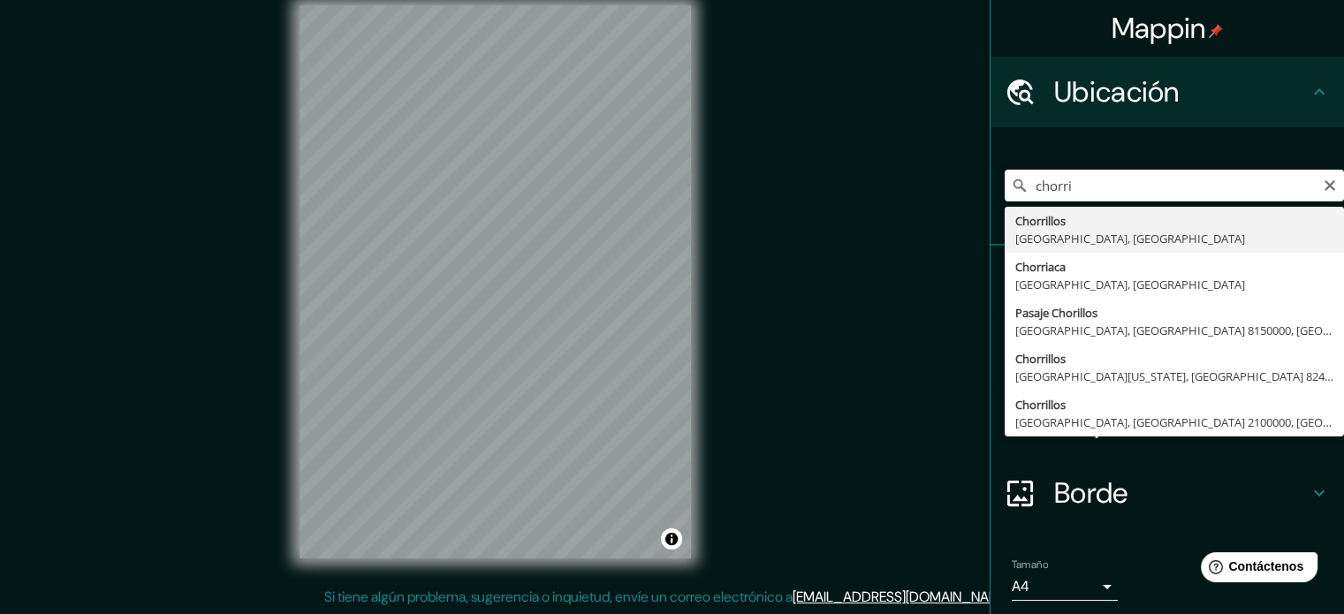
type input "Chorrillos, Provincia de Lima, Perú"
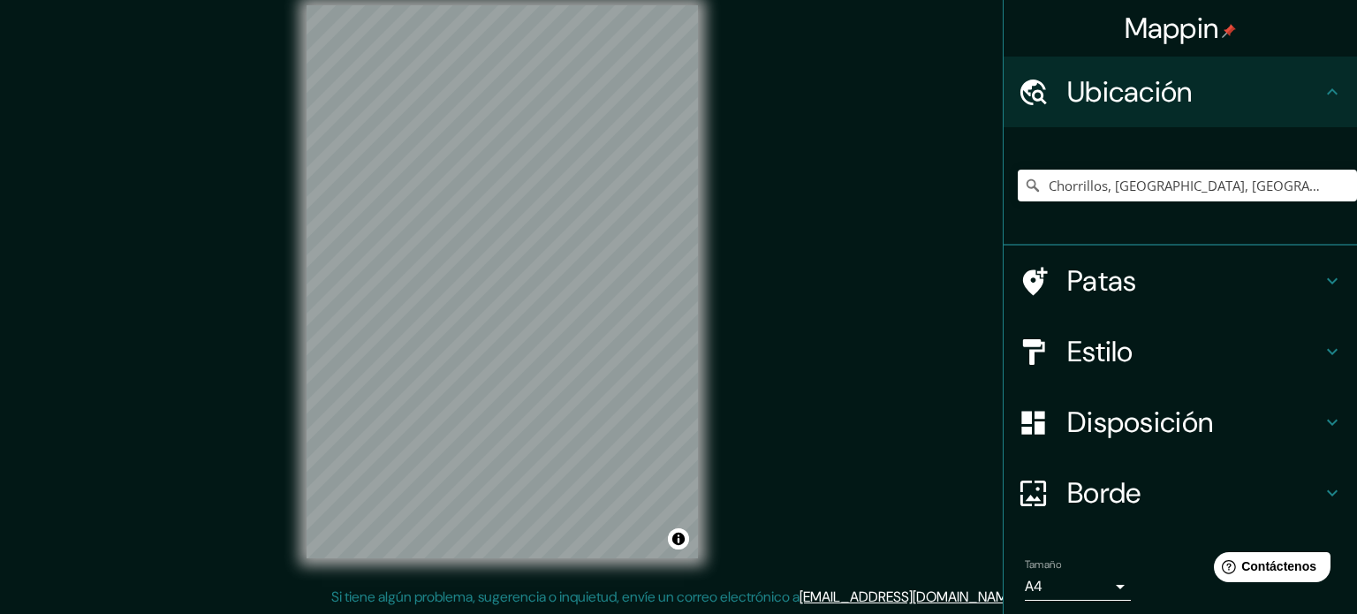
click at [1094, 584] on body "Mappin Ubicación Chorrillos, Provincia de Lima, Perú Patas Estilo Disposición B…" at bounding box center [678, 284] width 1357 height 614
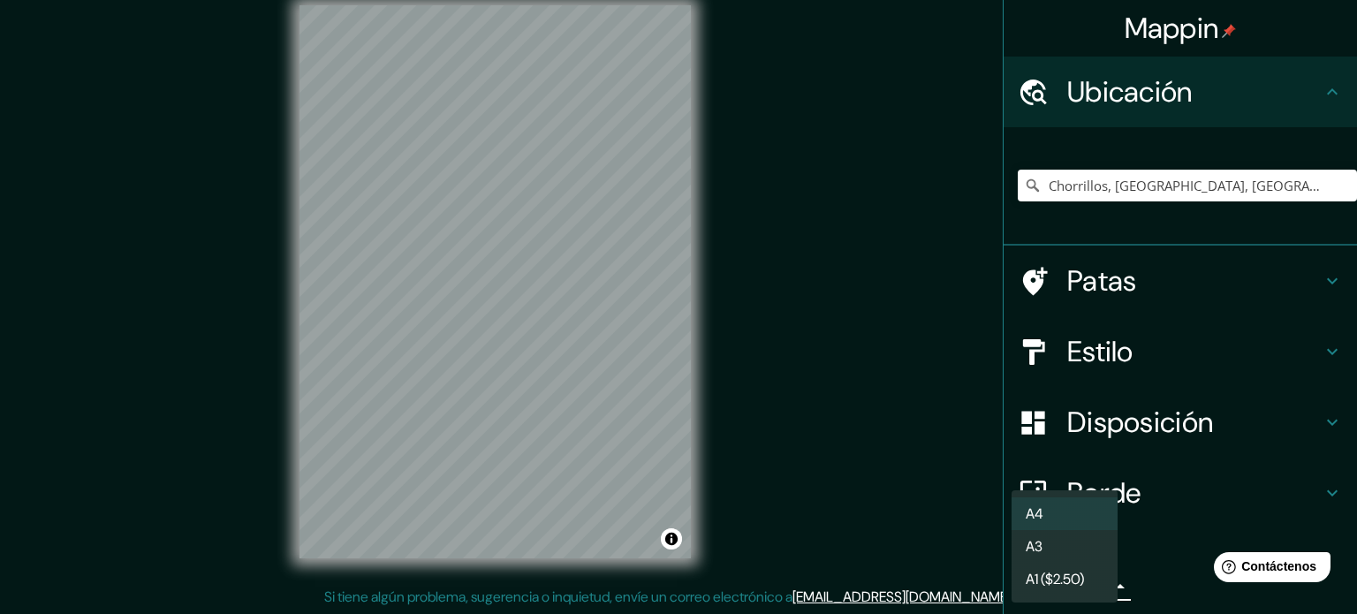
click at [1086, 517] on li "A4" at bounding box center [1064, 513] width 106 height 33
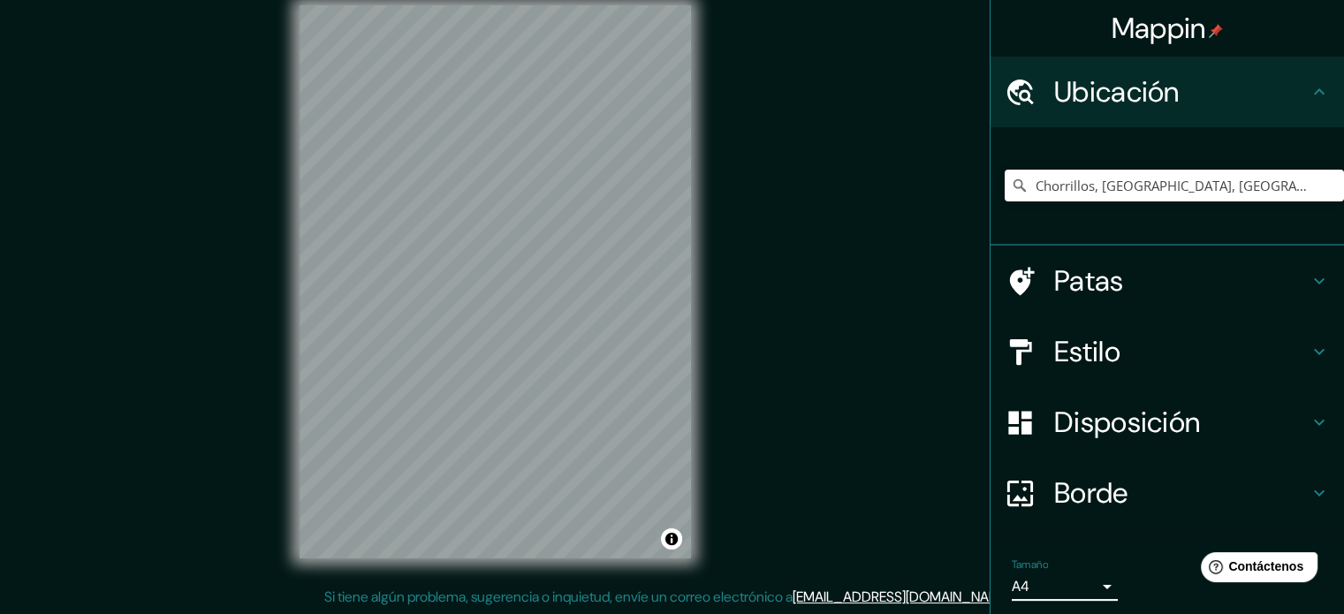
click at [1081, 584] on body "Mappin Ubicación Chorrillos, Provincia de Lima, Perú Patas Estilo Disposición B…" at bounding box center [672, 284] width 1344 height 614
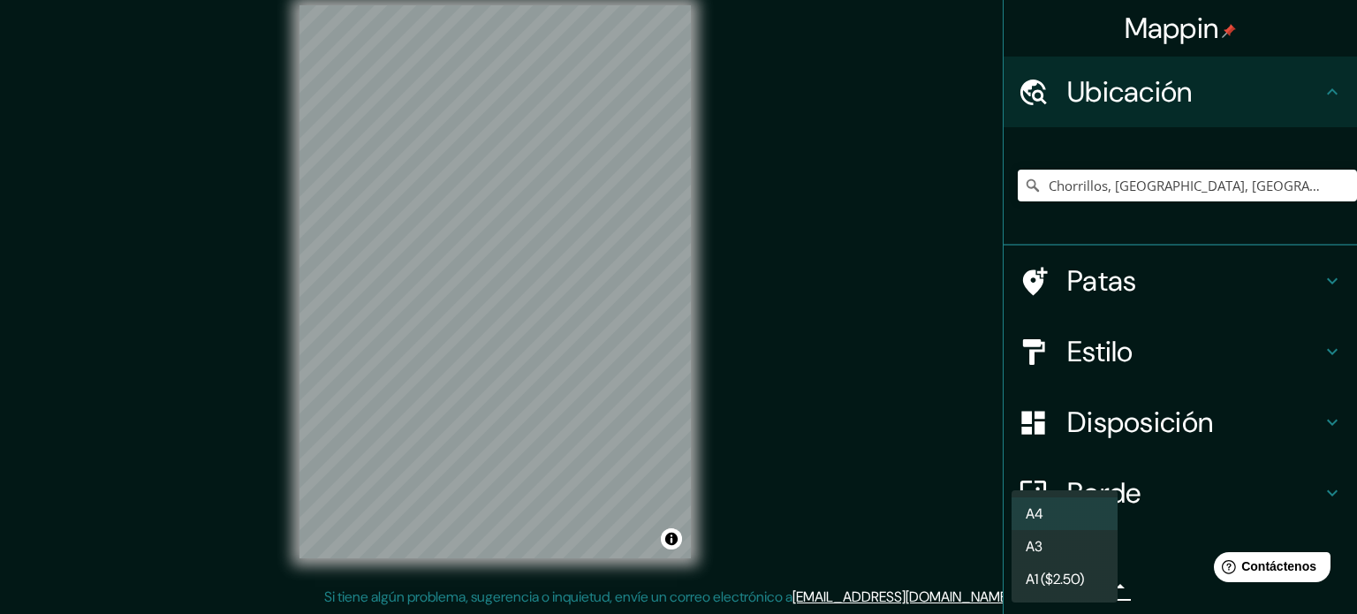
click at [1090, 550] on li "A3" at bounding box center [1064, 546] width 106 height 33
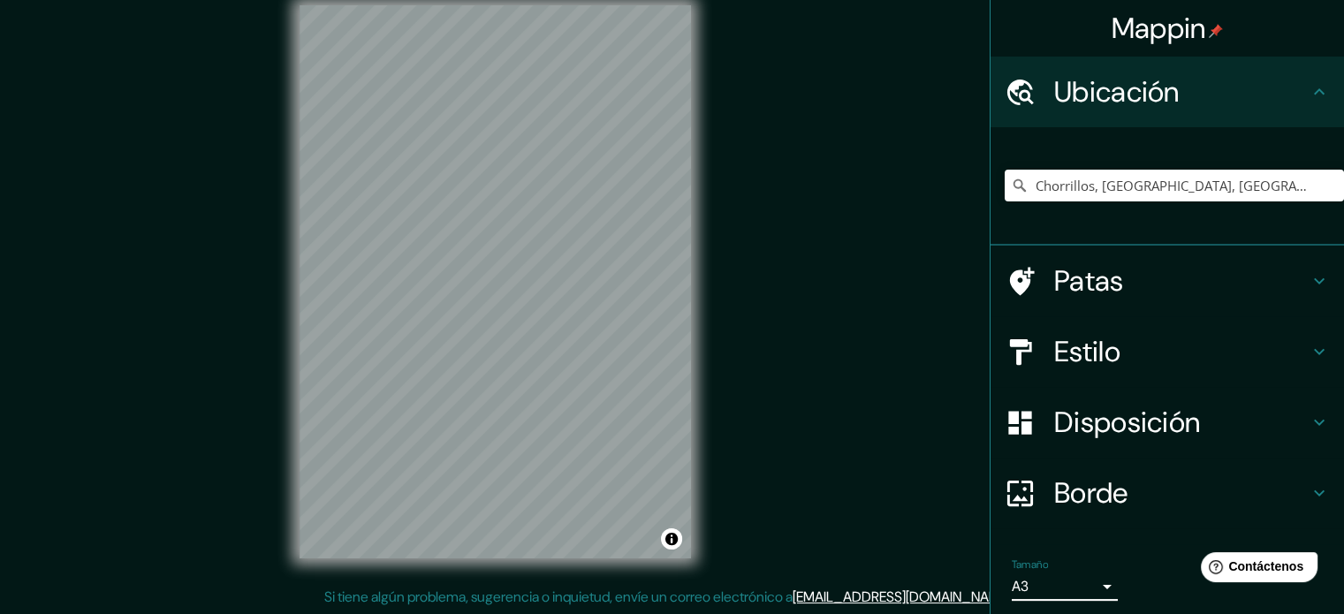
click at [1094, 591] on body "Mappin Ubicación Chorrillos, Provincia de Lima, Perú Patas Estilo Disposición B…" at bounding box center [672, 284] width 1344 height 614
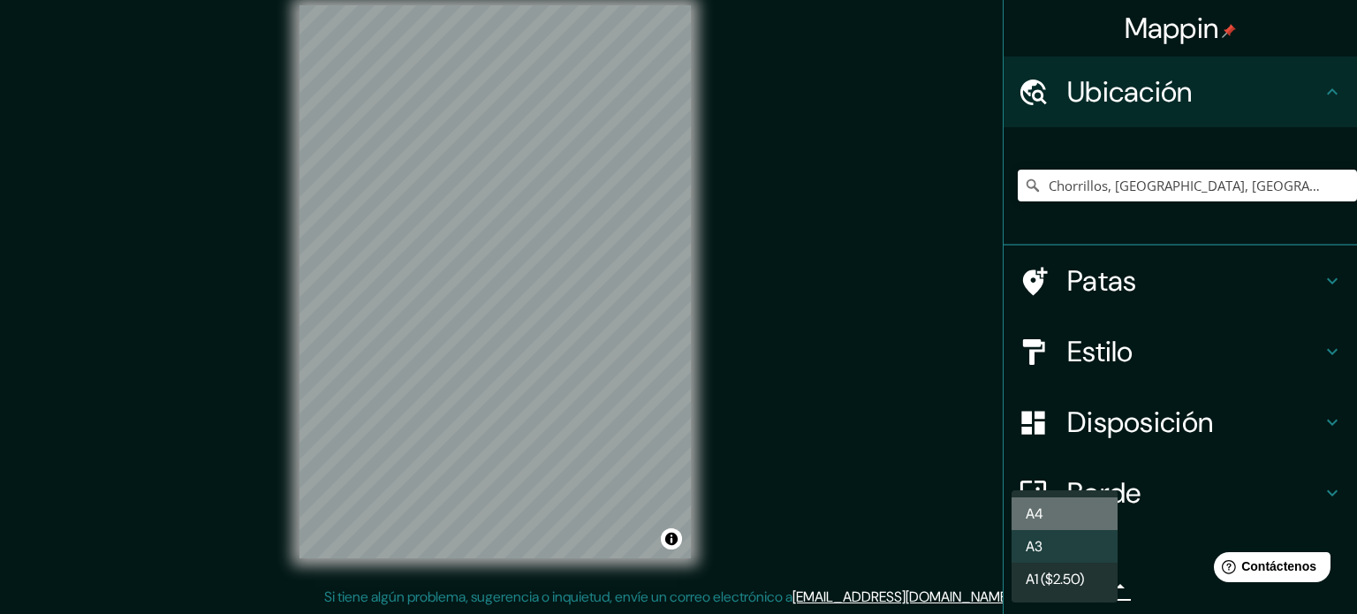
click at [1084, 513] on li "A4" at bounding box center [1064, 513] width 106 height 33
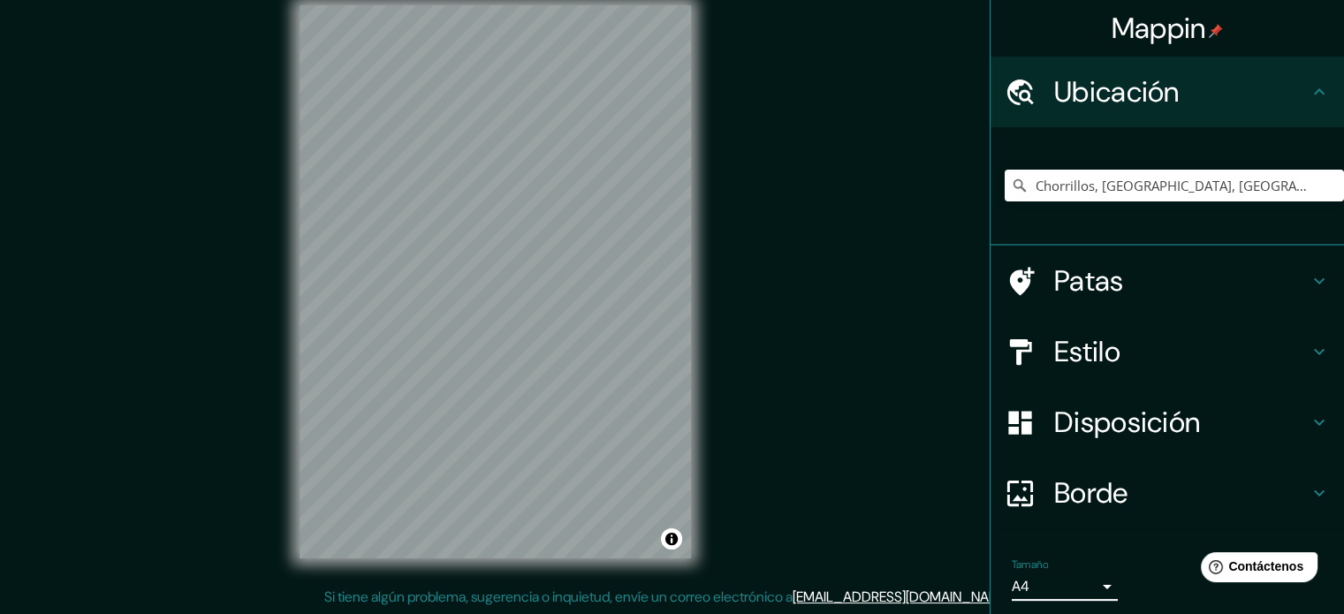
click at [1148, 348] on h4 "Estilo" at bounding box center [1181, 351] width 254 height 35
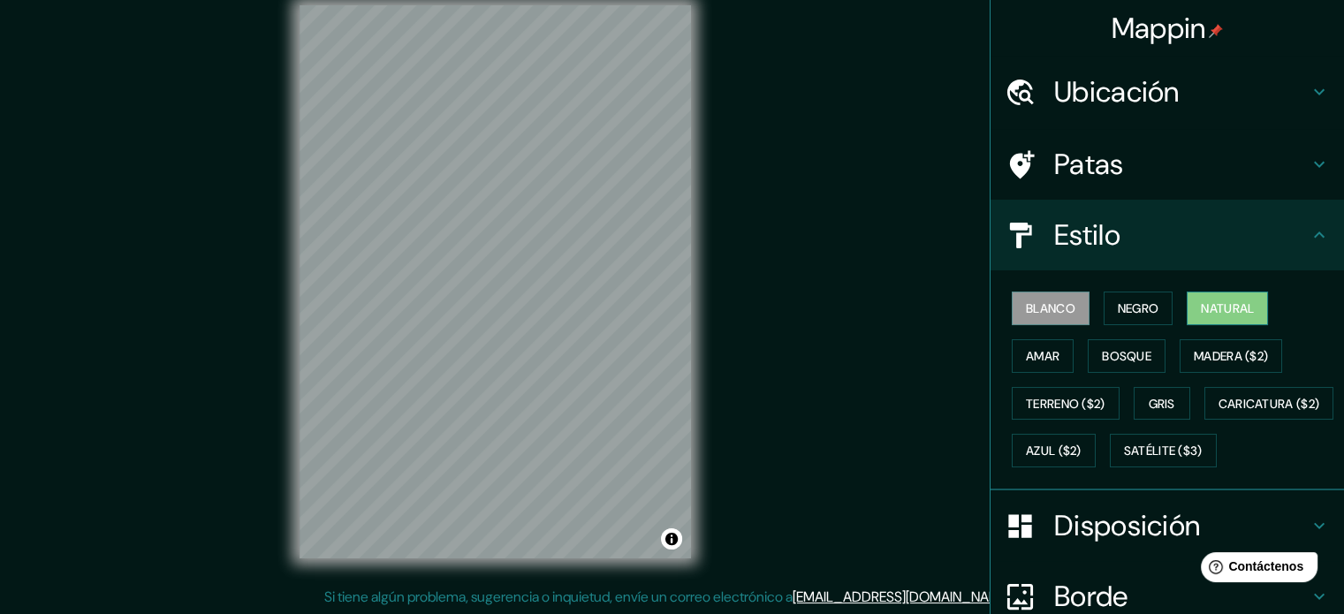
click at [1245, 303] on font "Natural" at bounding box center [1226, 308] width 53 height 16
click at [1026, 305] on font "Blanco" at bounding box center [1050, 308] width 49 height 16
click at [1231, 300] on font "Natural" at bounding box center [1226, 308] width 53 height 16
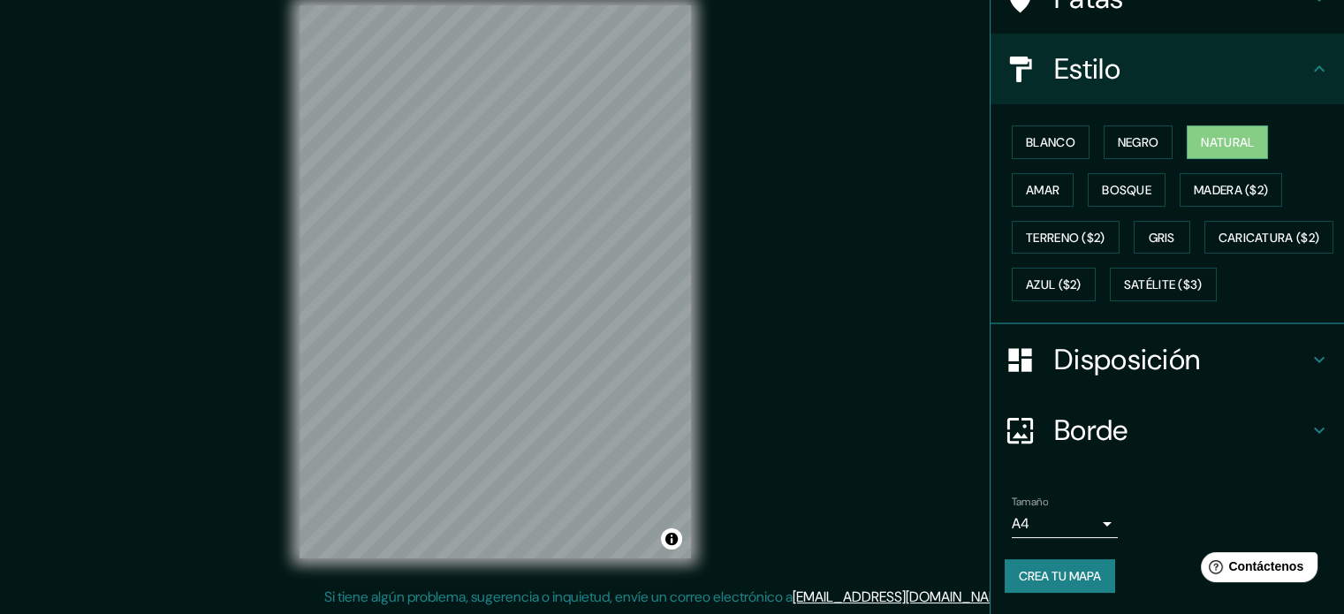
click at [1152, 378] on font "Disposición" at bounding box center [1127, 359] width 146 height 37
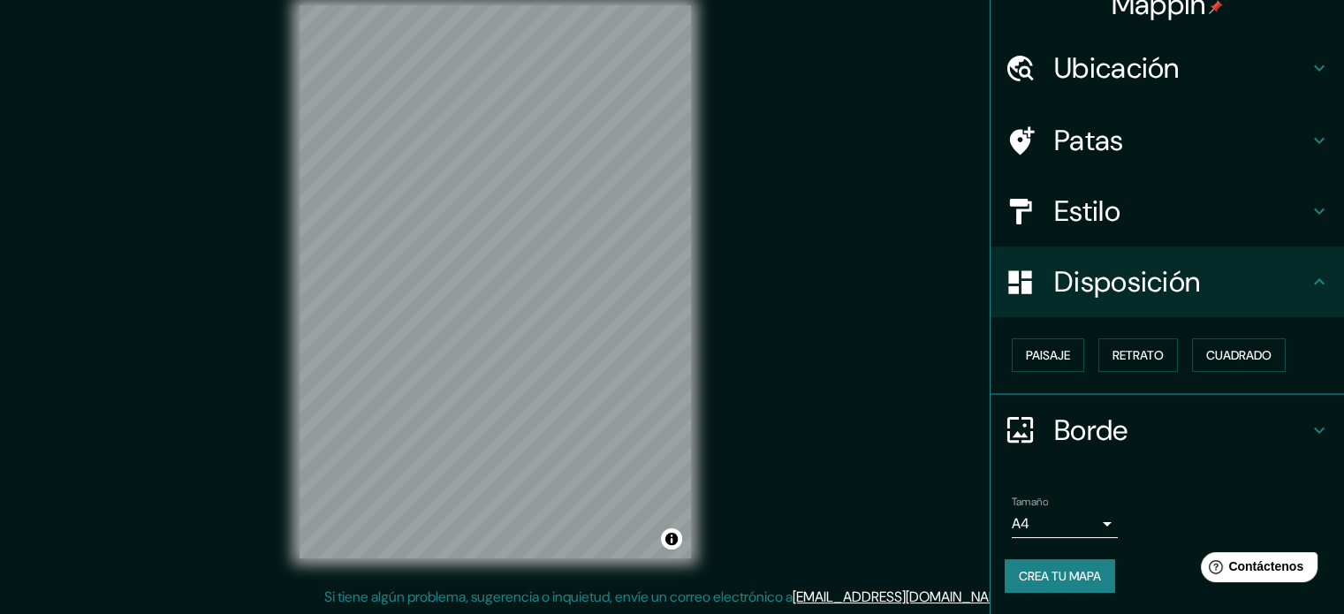
scroll to position [21, 0]
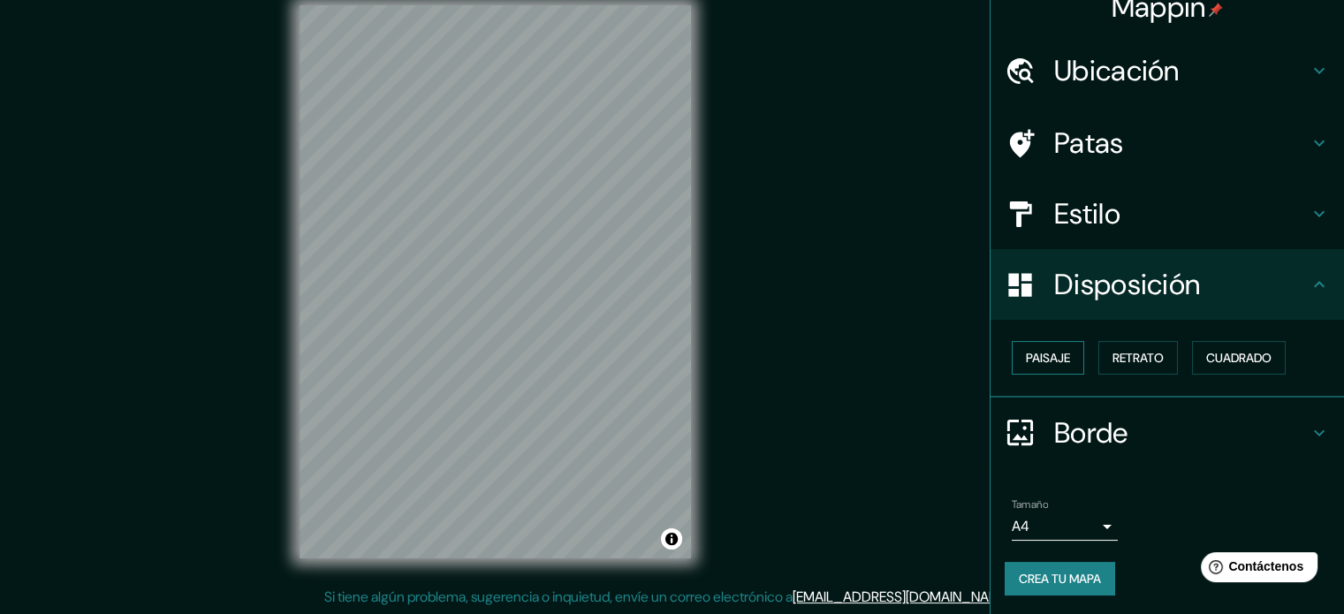
click at [1056, 361] on font "Paisaje" at bounding box center [1048, 358] width 44 height 16
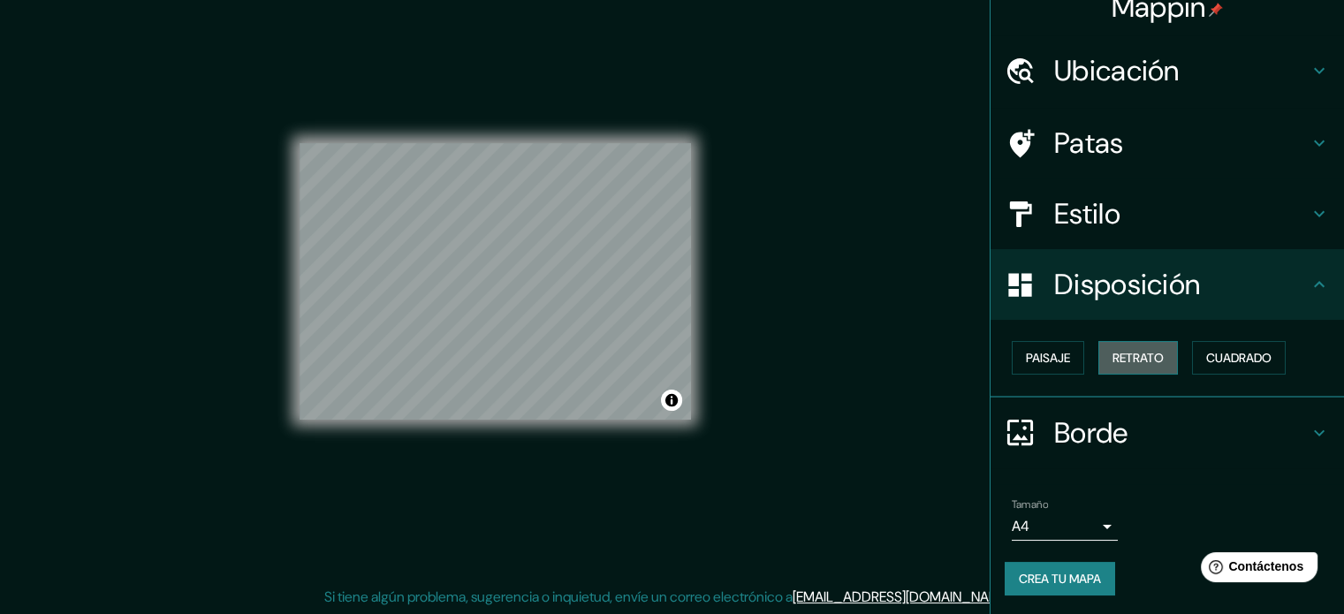
click at [1112, 361] on font "Retrato" at bounding box center [1137, 358] width 51 height 16
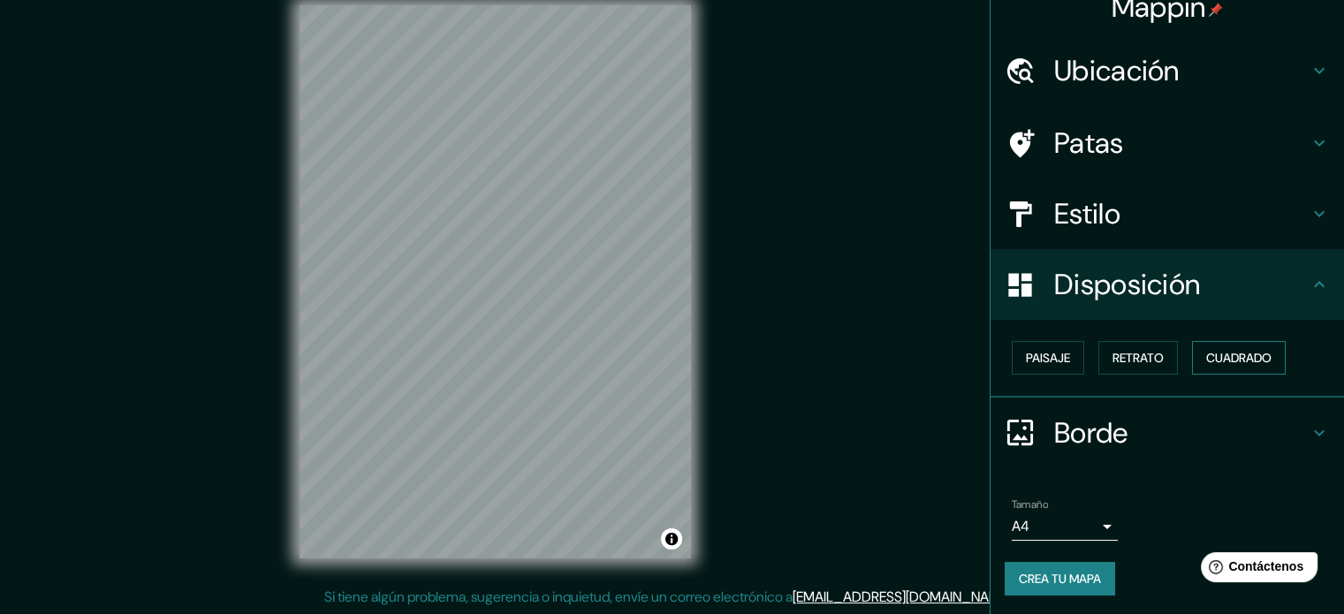
click at [1264, 370] on button "Cuadrado" at bounding box center [1239, 358] width 94 height 34
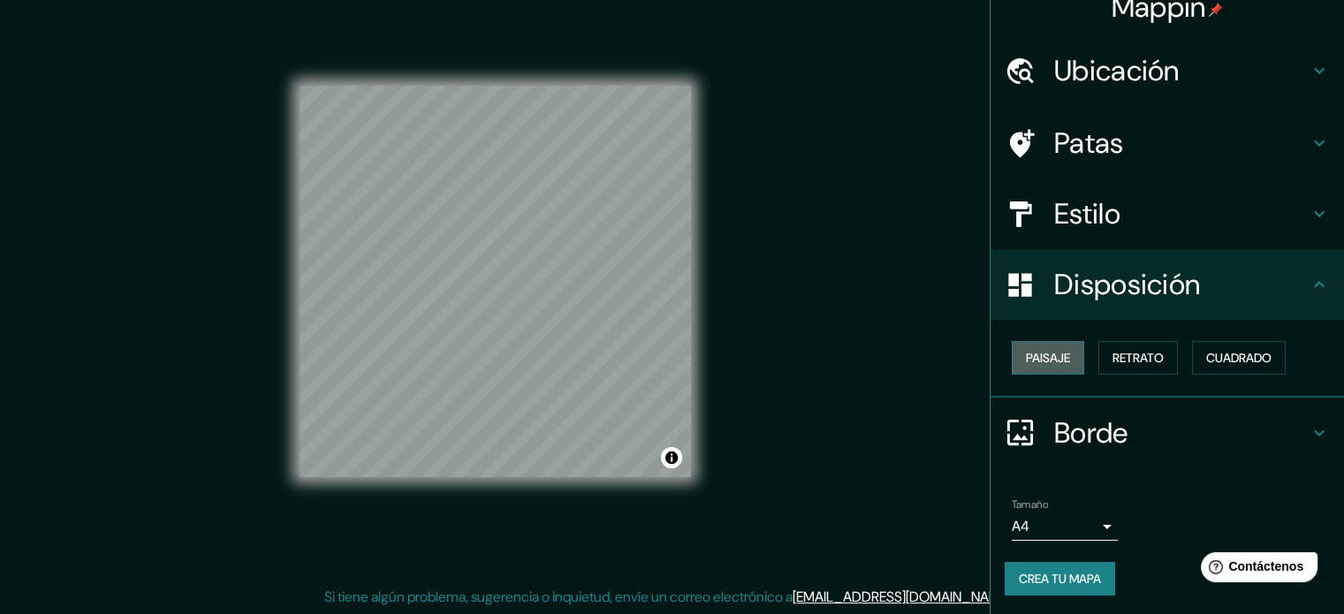
click at [1041, 352] on font "Paisaje" at bounding box center [1048, 358] width 44 height 16
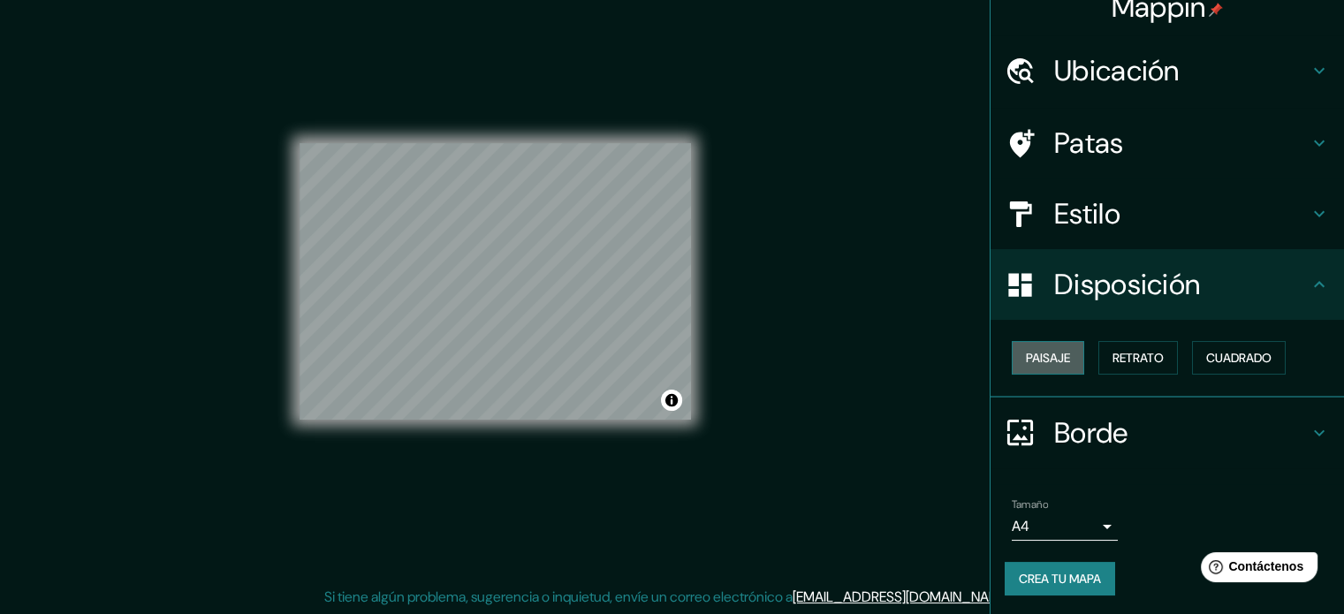
click at [1043, 360] on font "Paisaje" at bounding box center [1048, 358] width 44 height 16
click at [1134, 359] on font "Retrato" at bounding box center [1137, 358] width 51 height 16
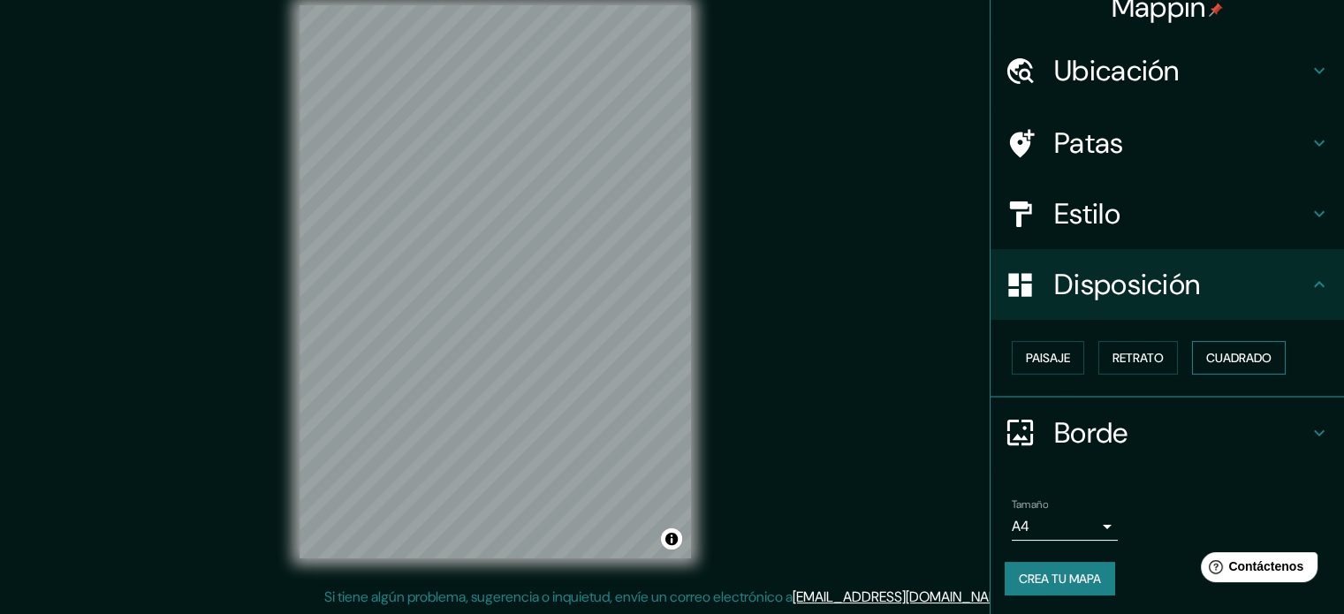
click at [1221, 354] on font "Cuadrado" at bounding box center [1238, 358] width 65 height 16
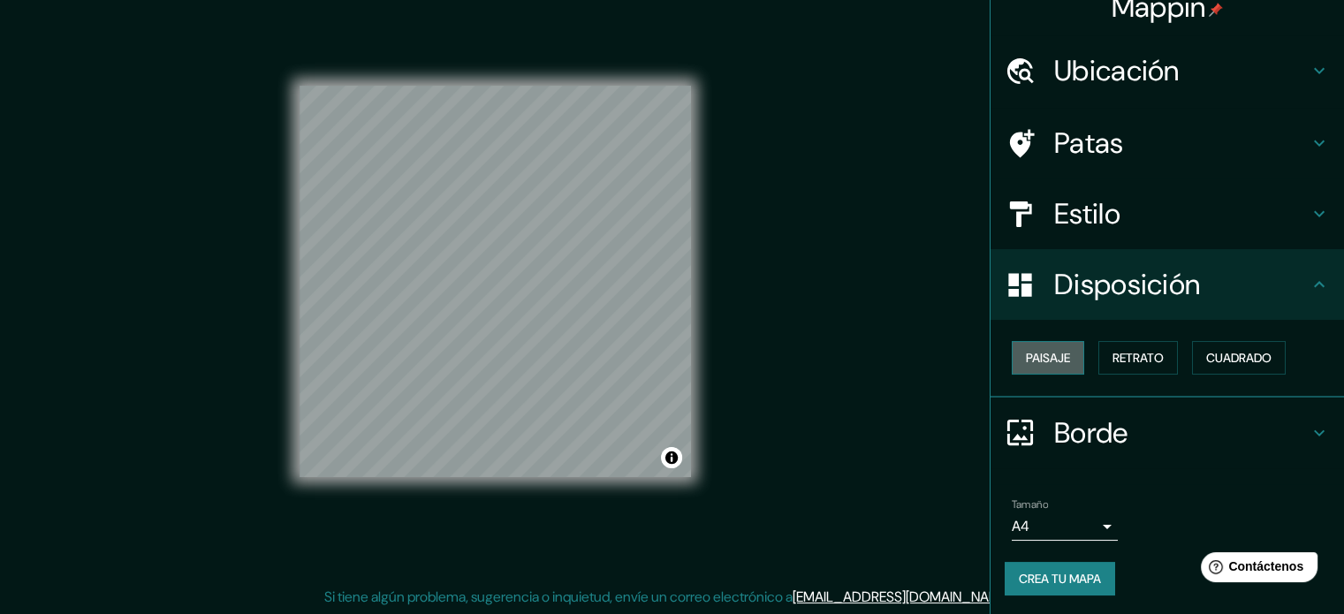
click at [1041, 357] on font "Paisaje" at bounding box center [1048, 358] width 44 height 16
